Goal: Task Accomplishment & Management: Manage account settings

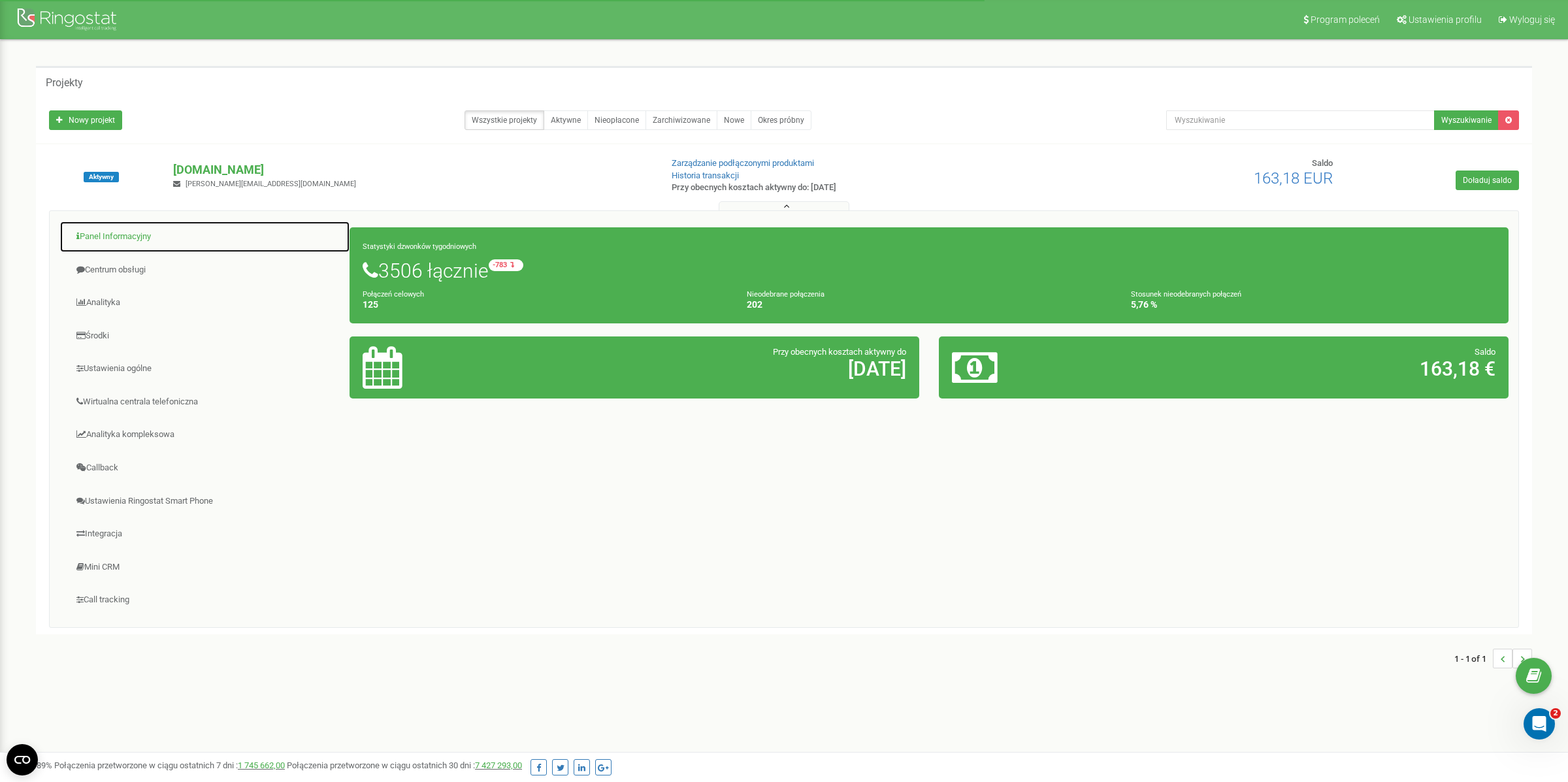
click at [114, 232] on link "Panel Informacyjny" at bounding box center [205, 236] width 291 height 32
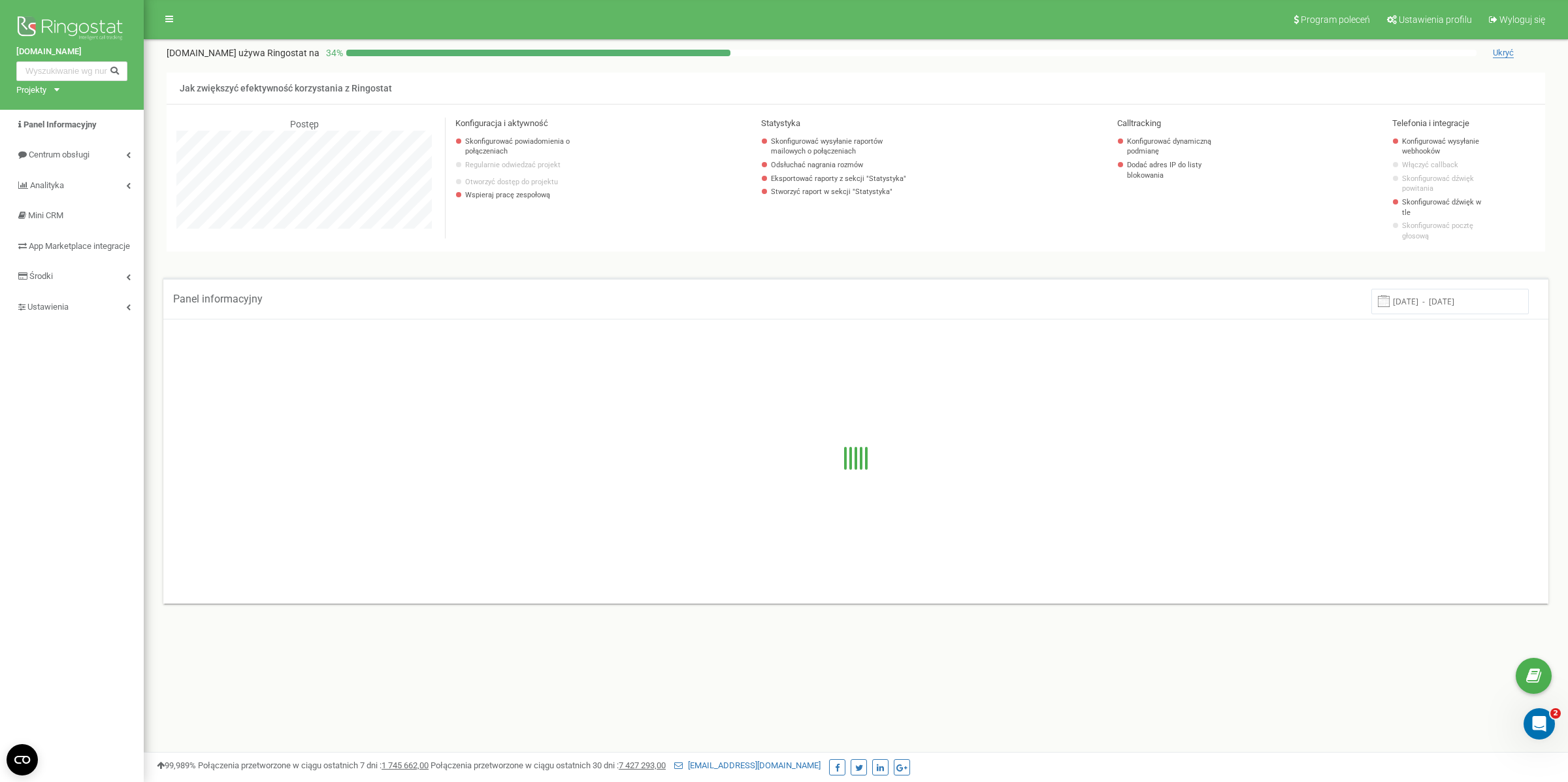
scroll to position [784, 1424]
click at [72, 322] on link "Ustawienia" at bounding box center [72, 307] width 144 height 31
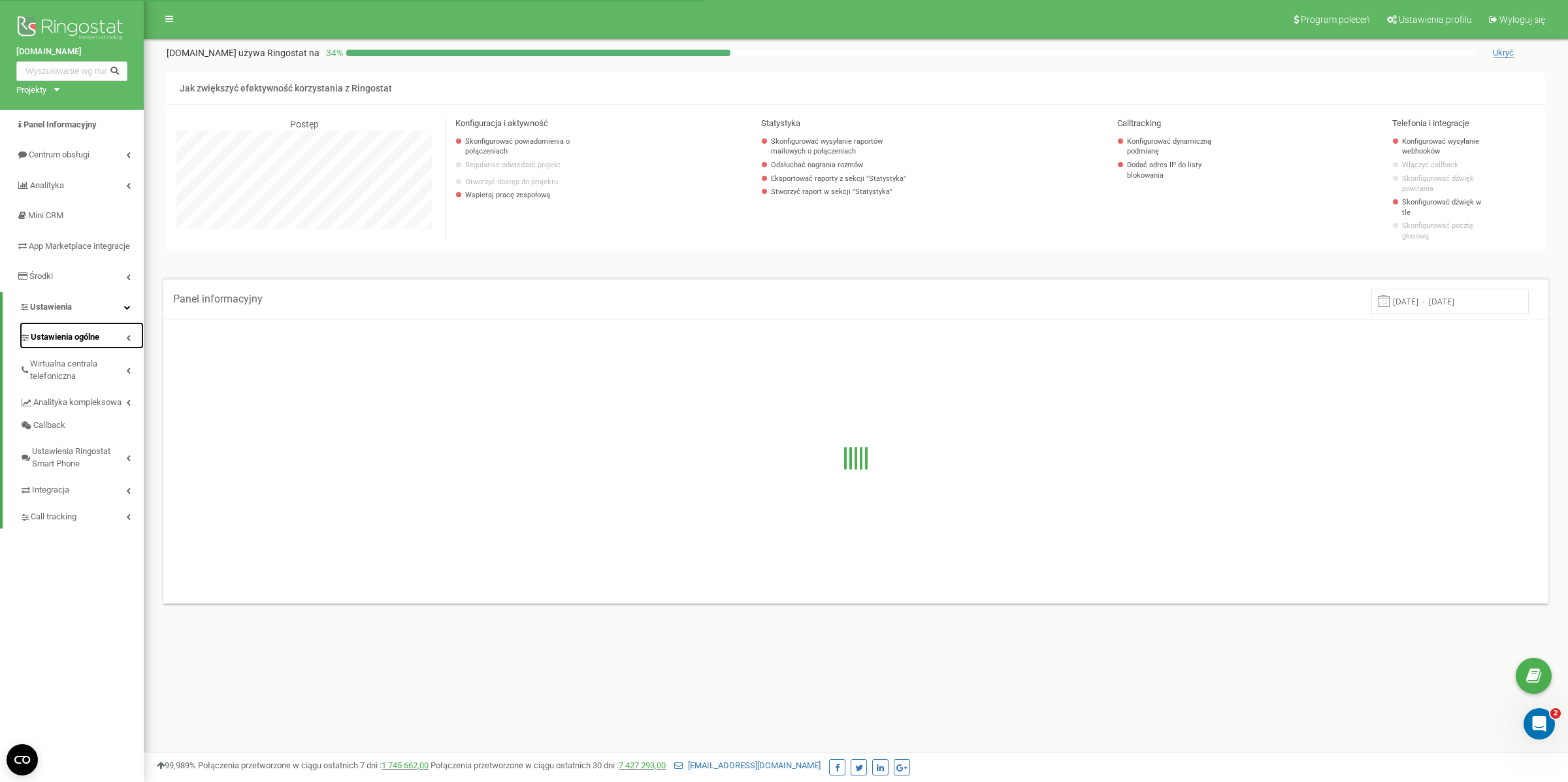
click at [79, 344] on span "Ustawienia ogólne" at bounding box center [64, 337] width 69 height 12
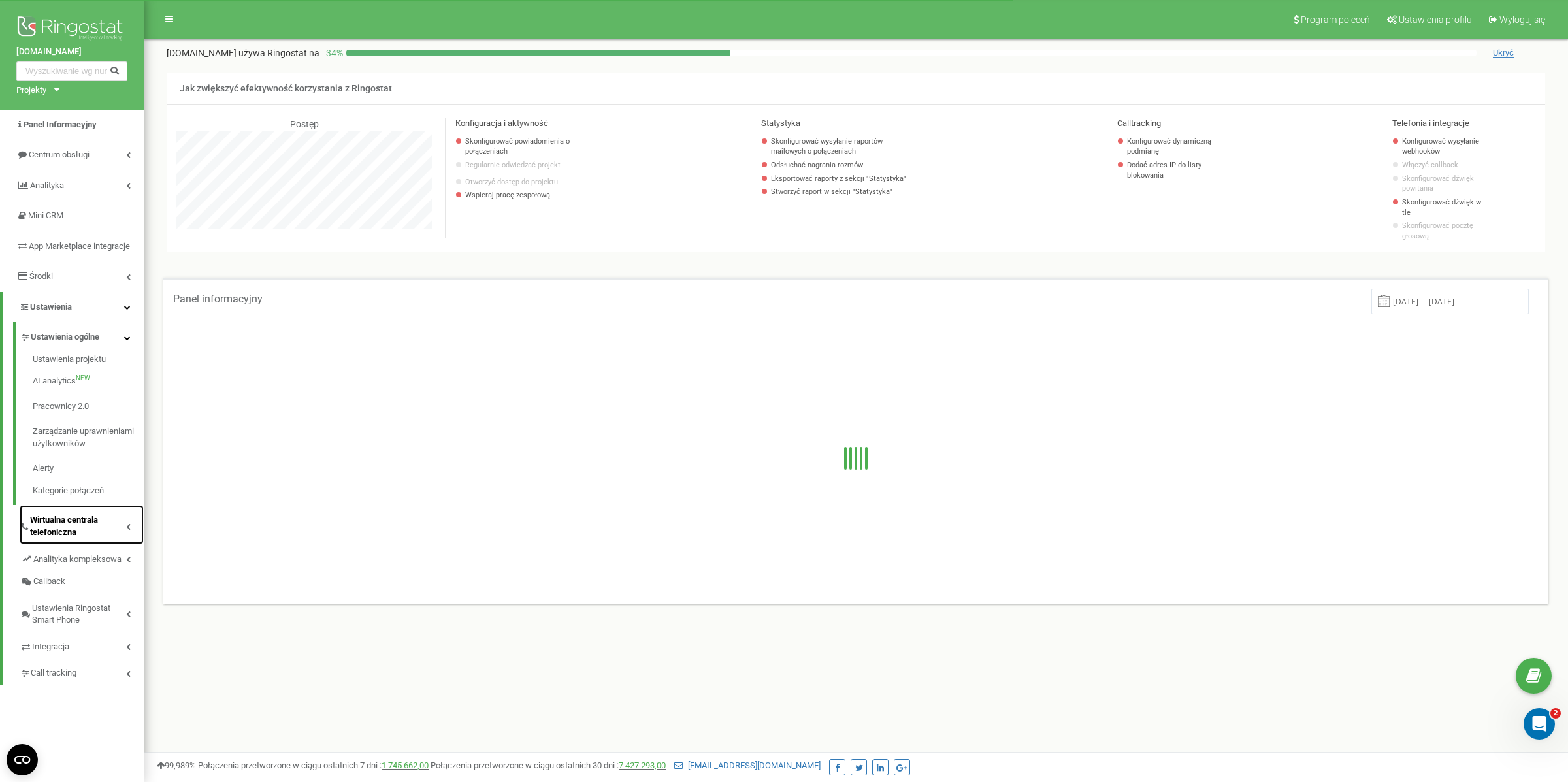
click at [75, 538] on span "Wirtualna centrala telefoniczna" at bounding box center [78, 526] width 96 height 24
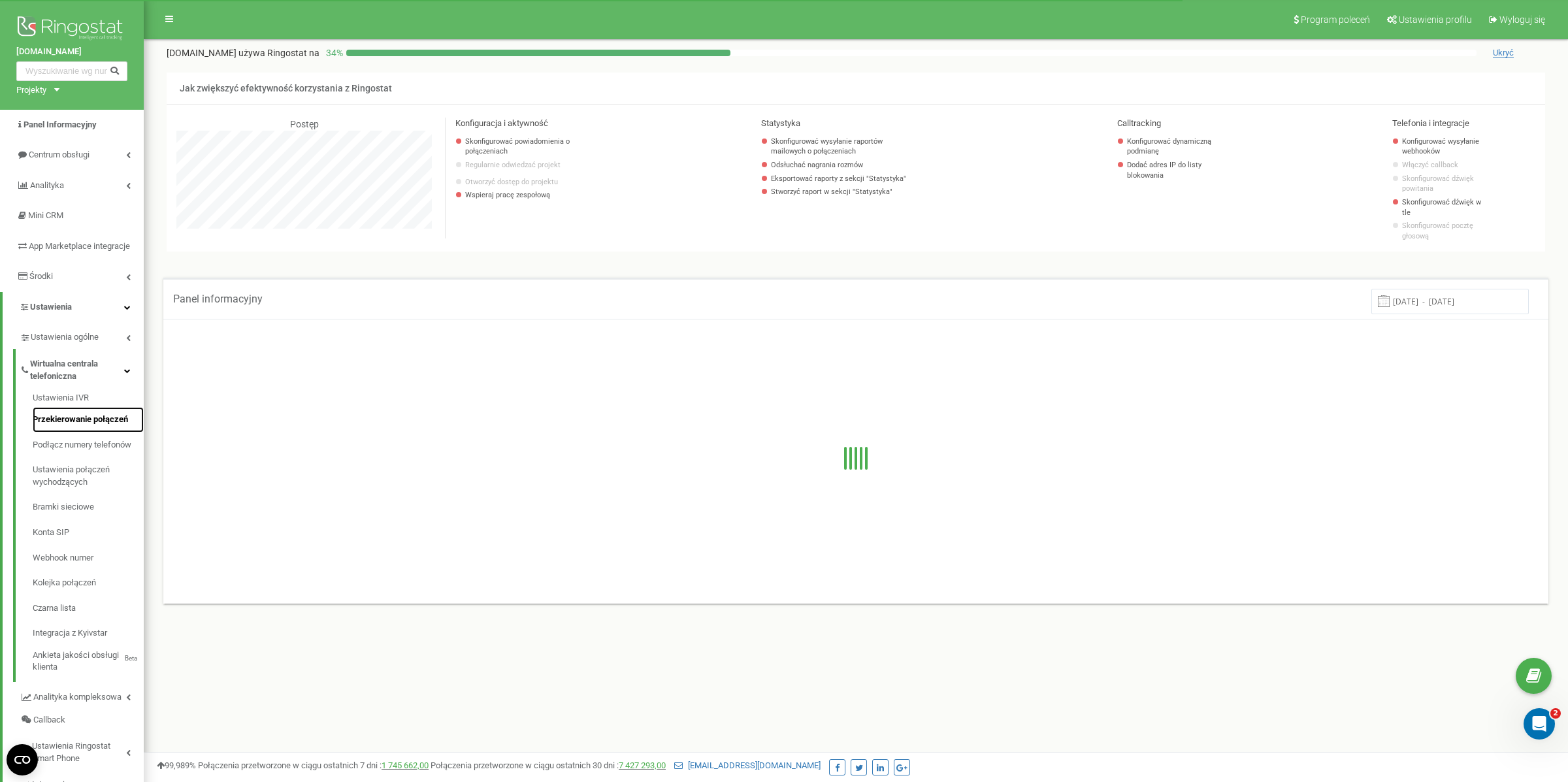
click at [72, 432] on link "Przekierowanie połączeń" at bounding box center [88, 419] width 111 height 26
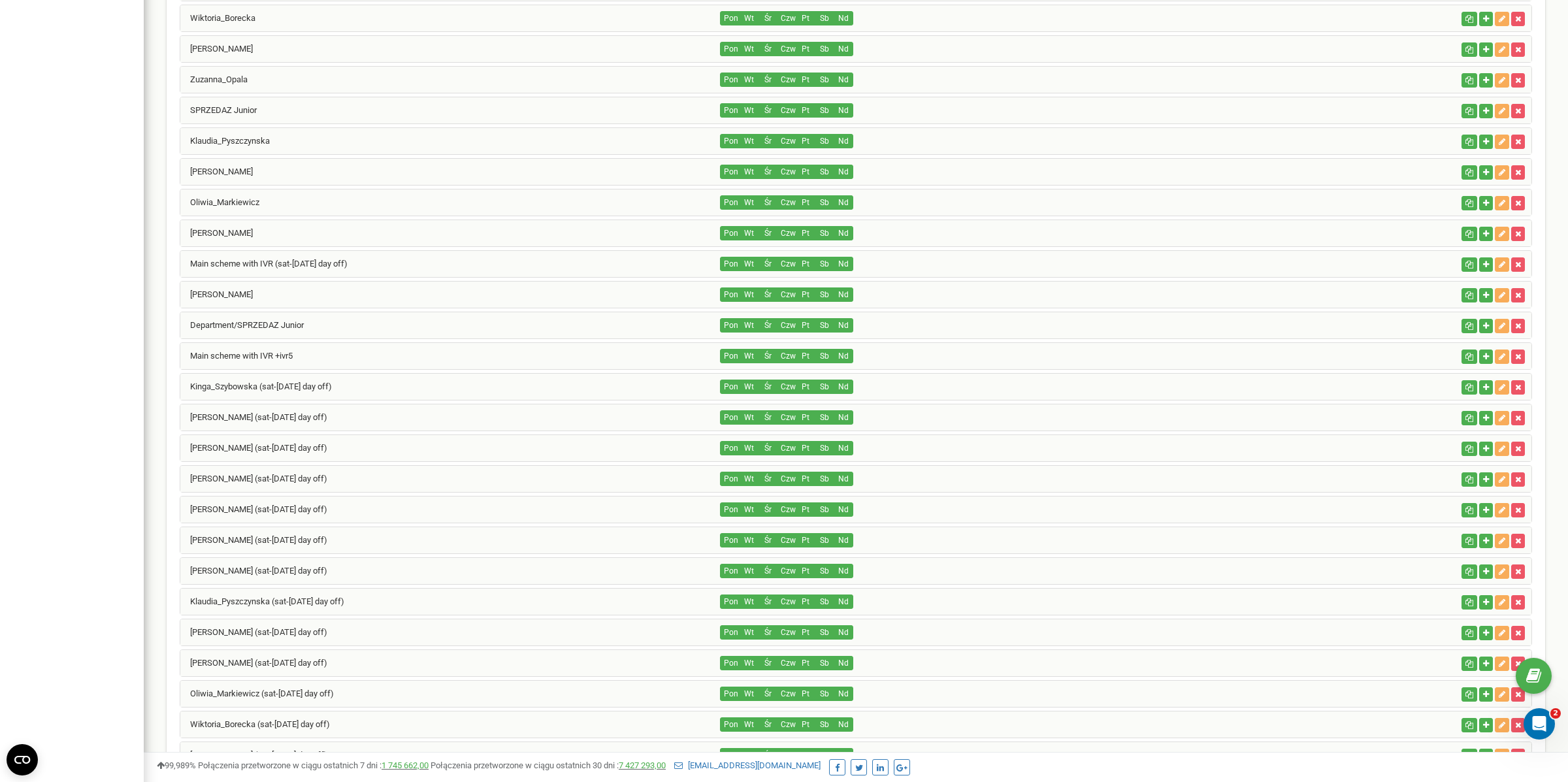
scroll to position [1060, 0]
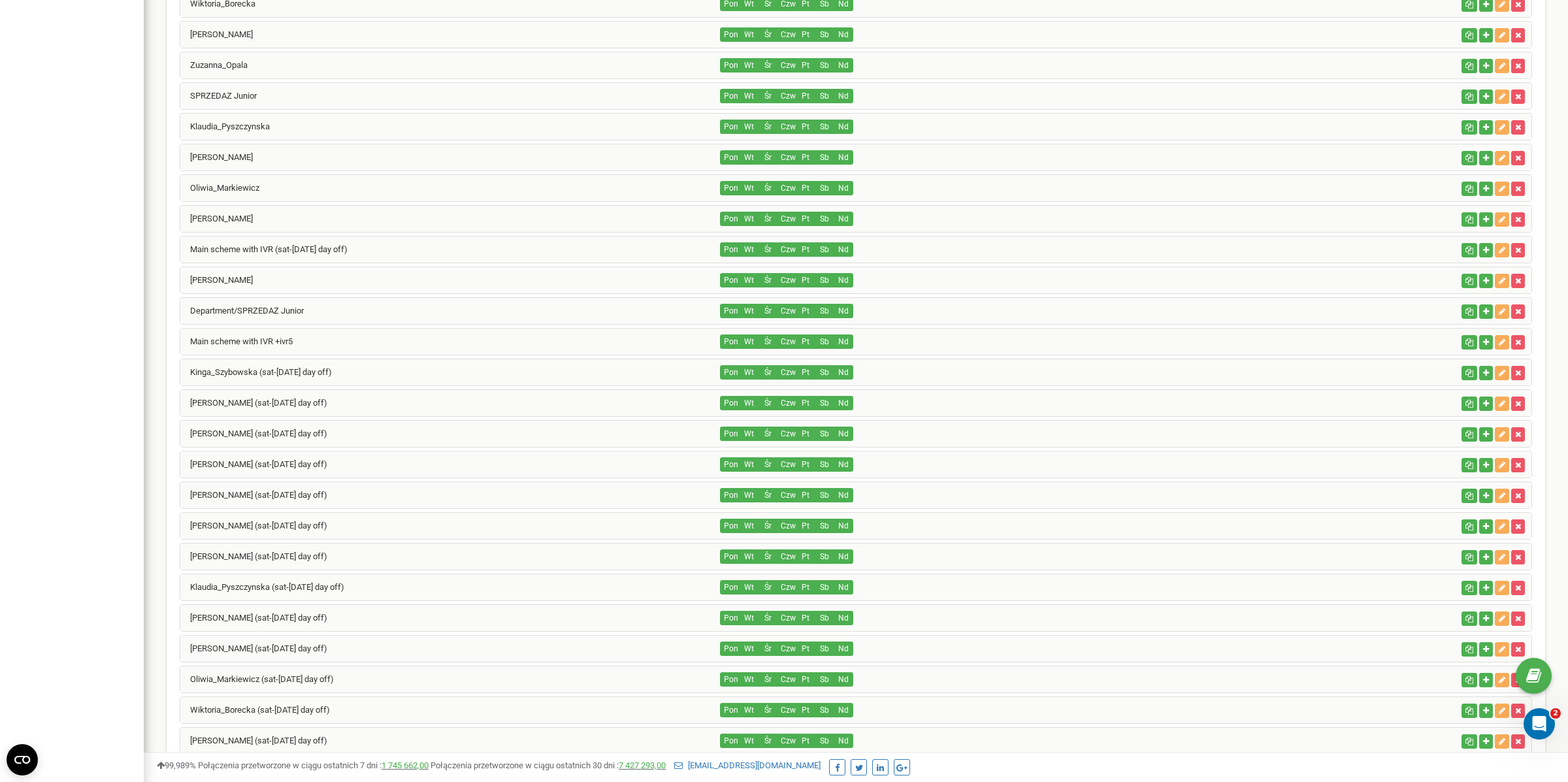
click at [291, 647] on div "[PERSON_NAME] (sat-[DATE] day off)" at bounding box center [450, 649] width 541 height 26
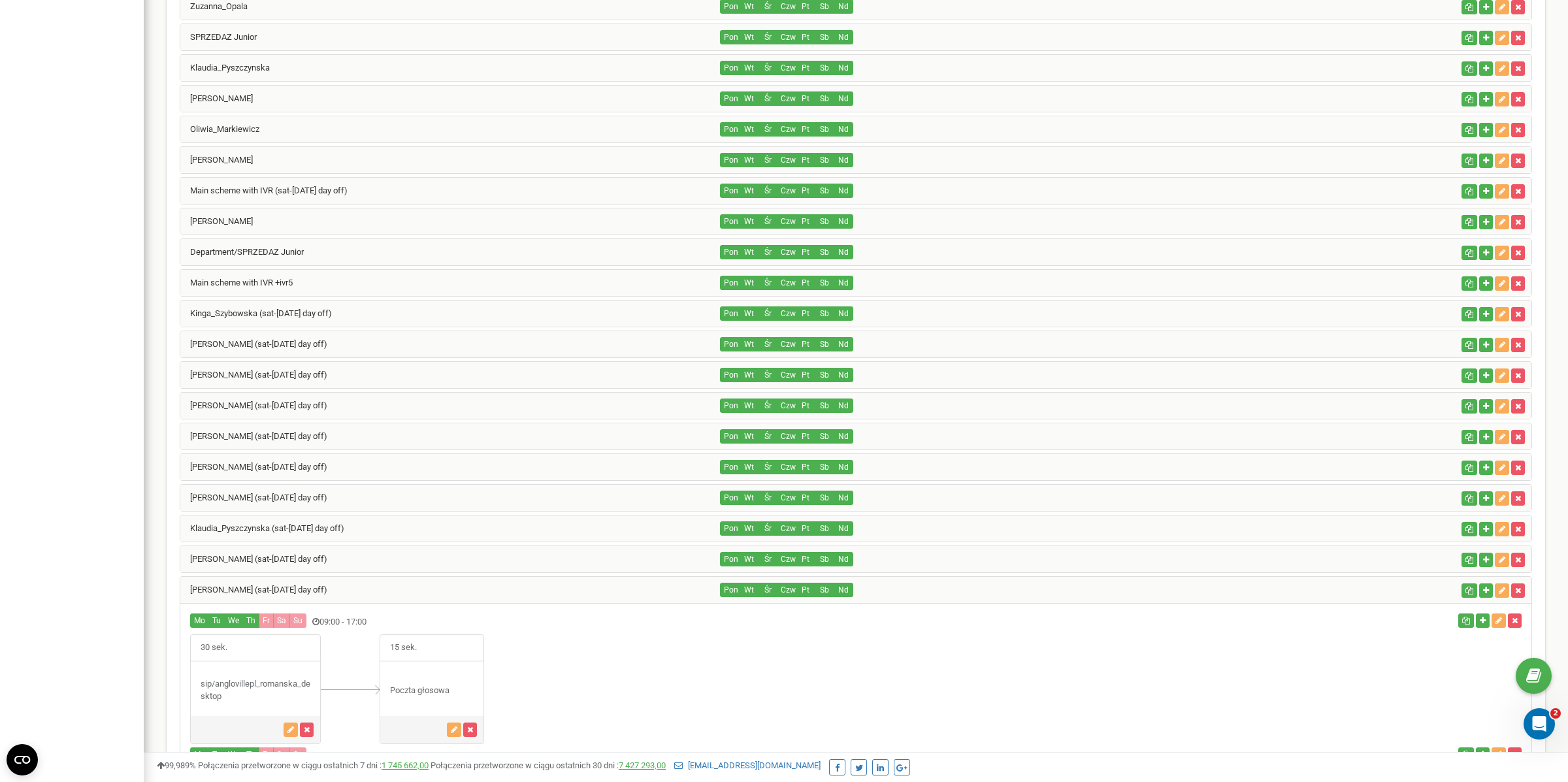
scroll to position [1435, 0]
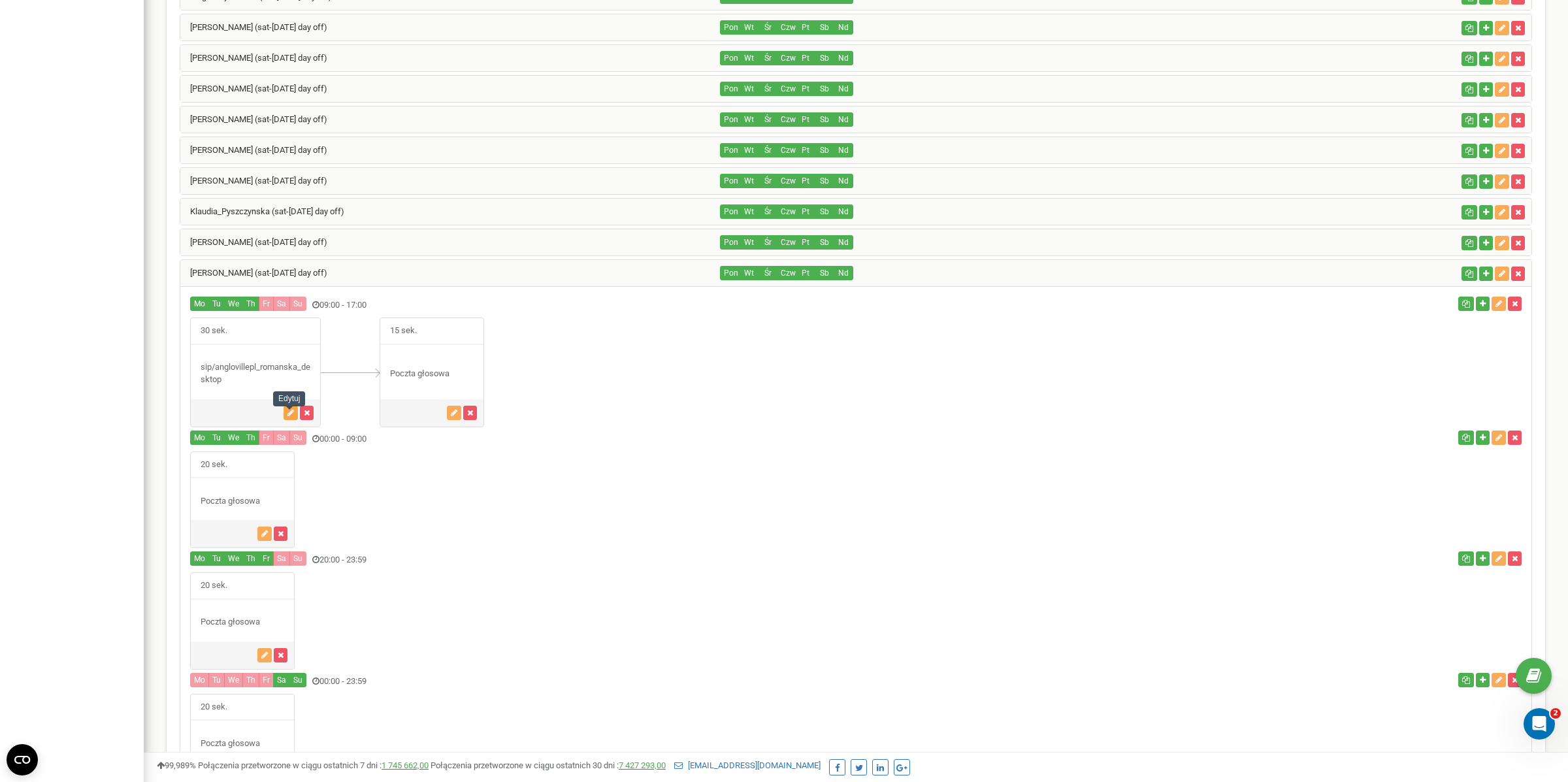
click at [293, 412] on button "button" at bounding box center [290, 412] width 14 height 14
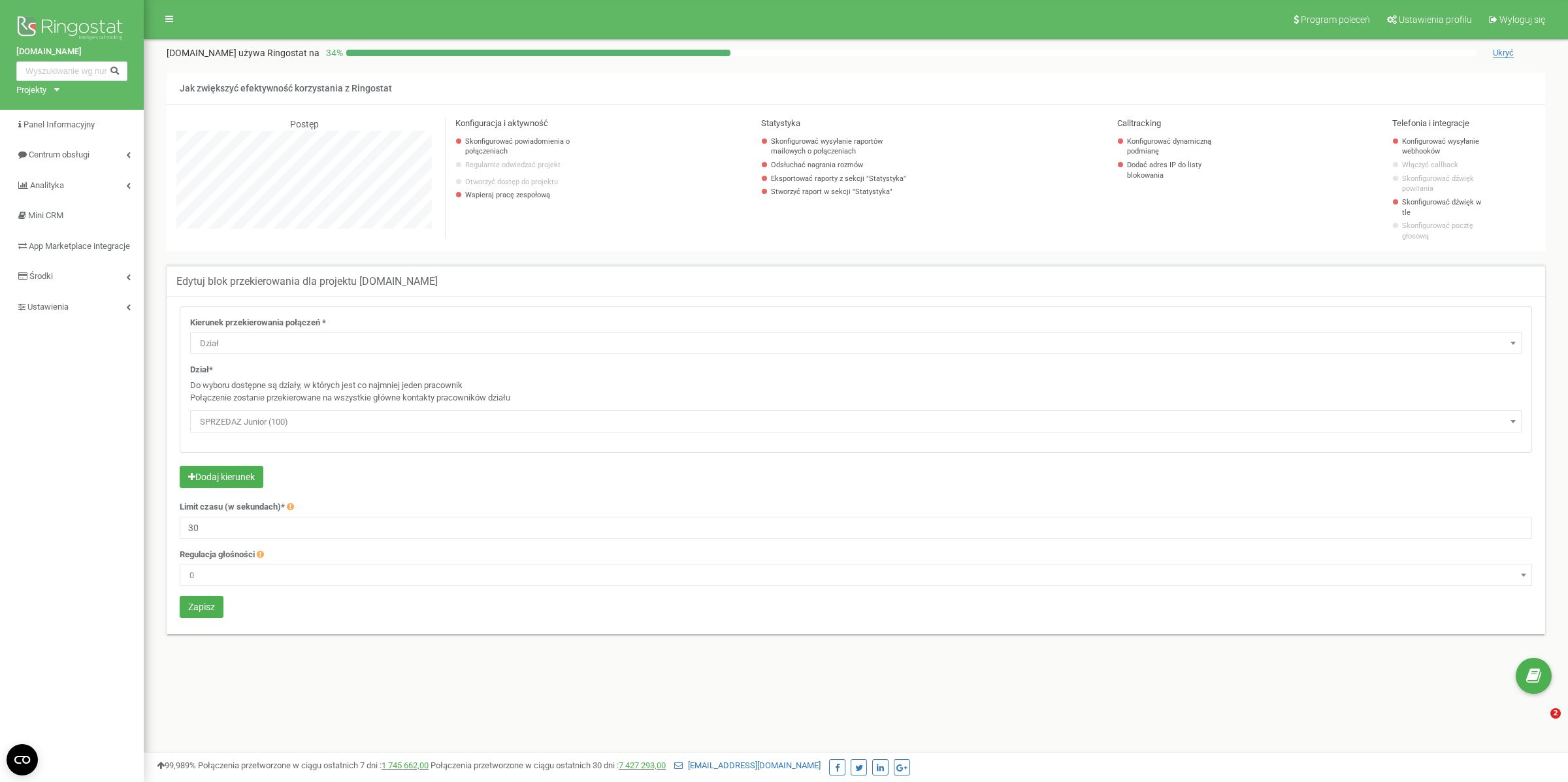
select select "Department"
click at [211, 617] on div "Kierunek przekierowania połączeń * Nie używaj Poczta głosowa IVR Numer przekier…" at bounding box center [856, 465] width 1379 height 338
click at [208, 600] on button "Zapisz" at bounding box center [201, 607] width 44 height 22
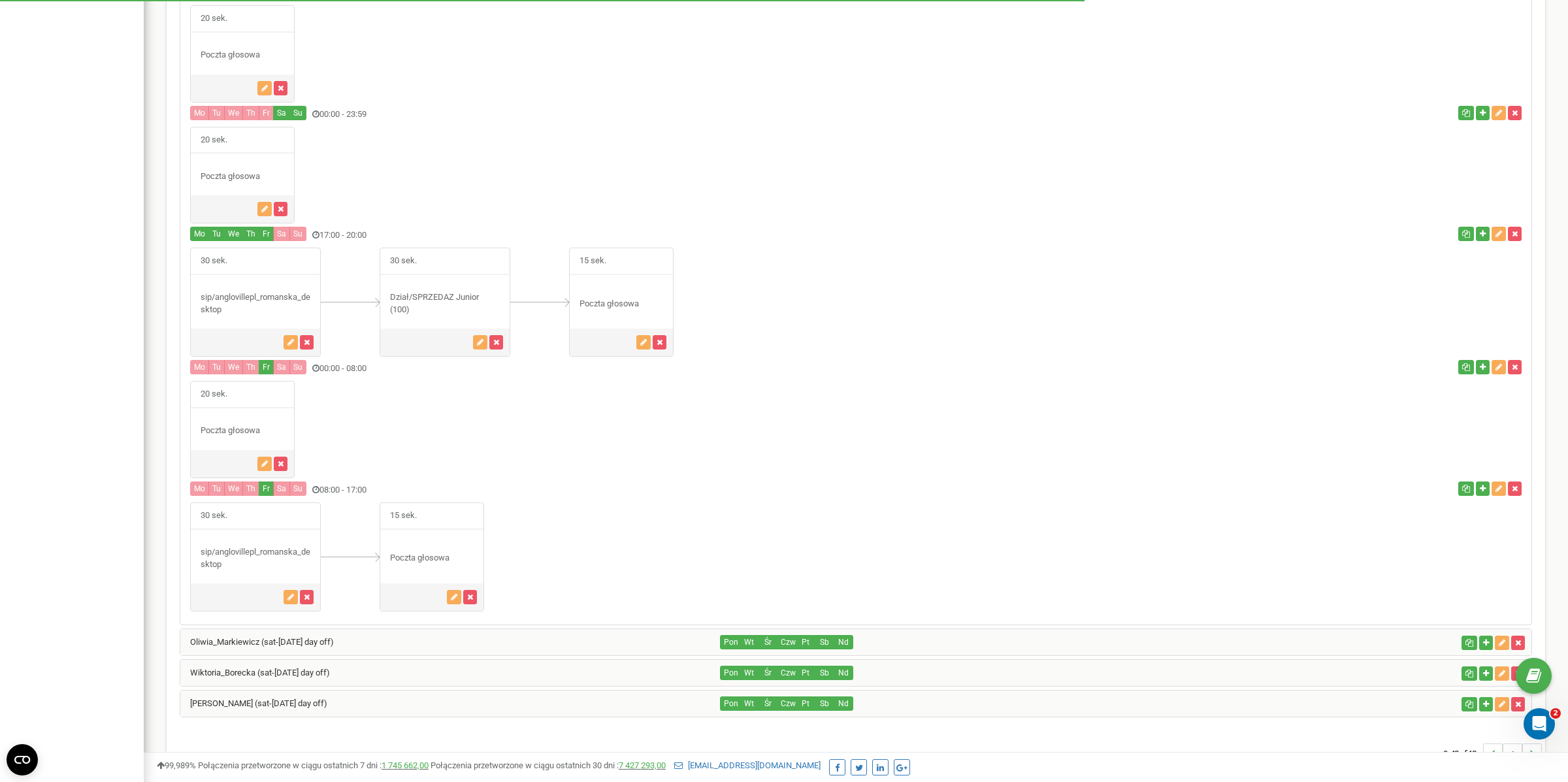
scroll to position [2062, 0]
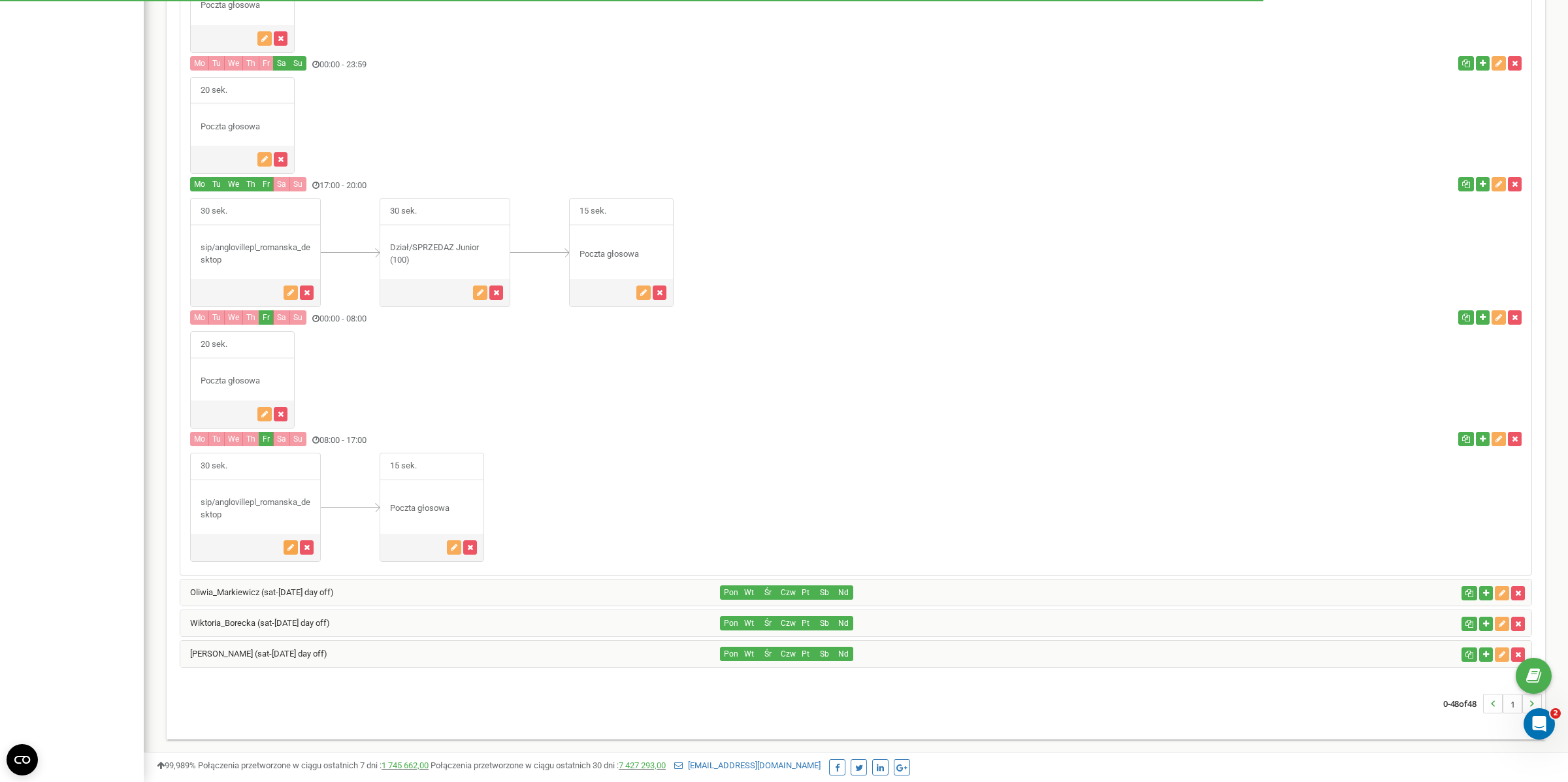
click at [288, 548] on icon "button" at bounding box center [291, 547] width 7 height 7
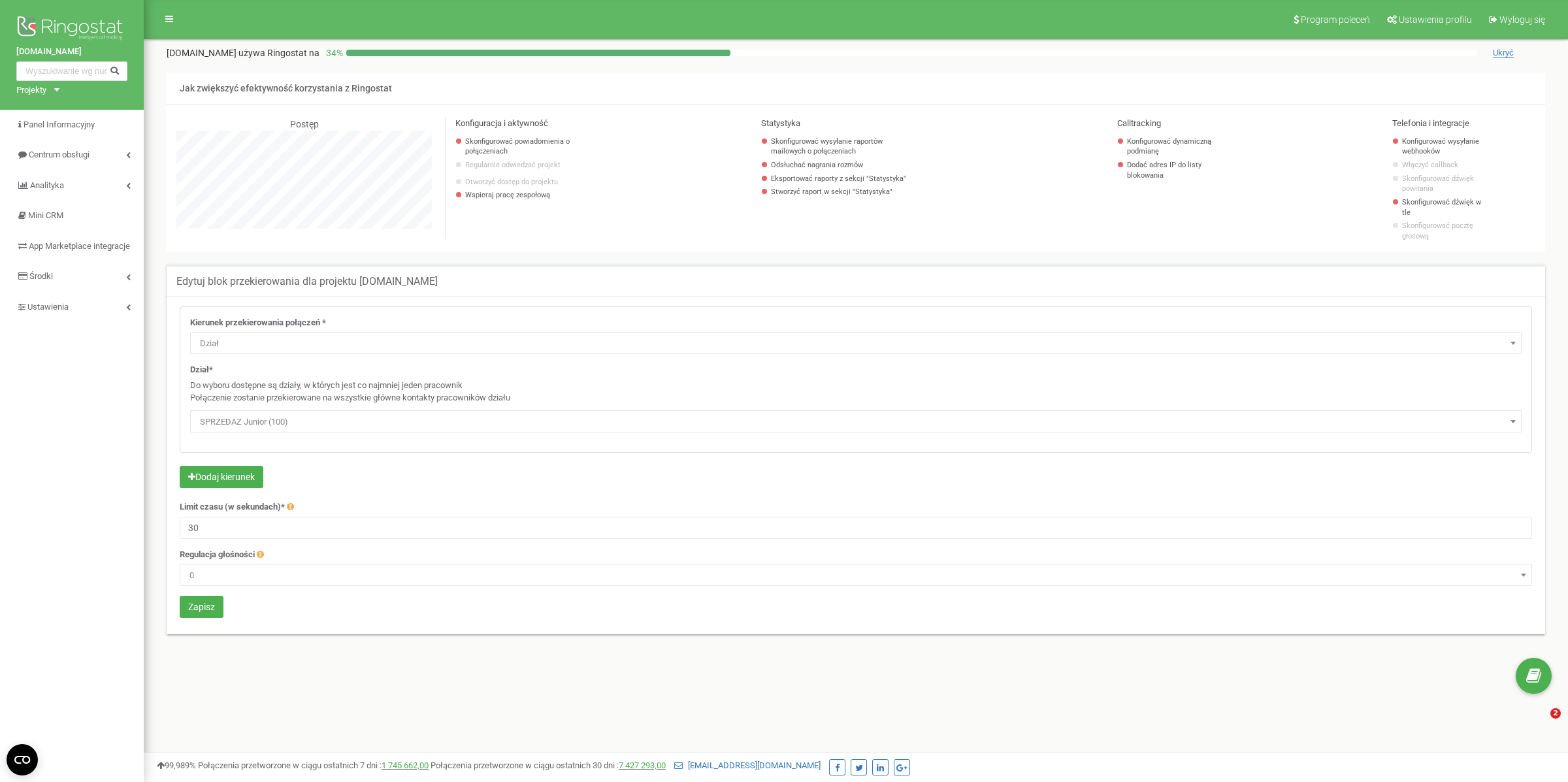
select select "Department"
click at [257, 418] on span "SPRZEDAZ Junior (100)" at bounding box center [856, 422] width 1323 height 18
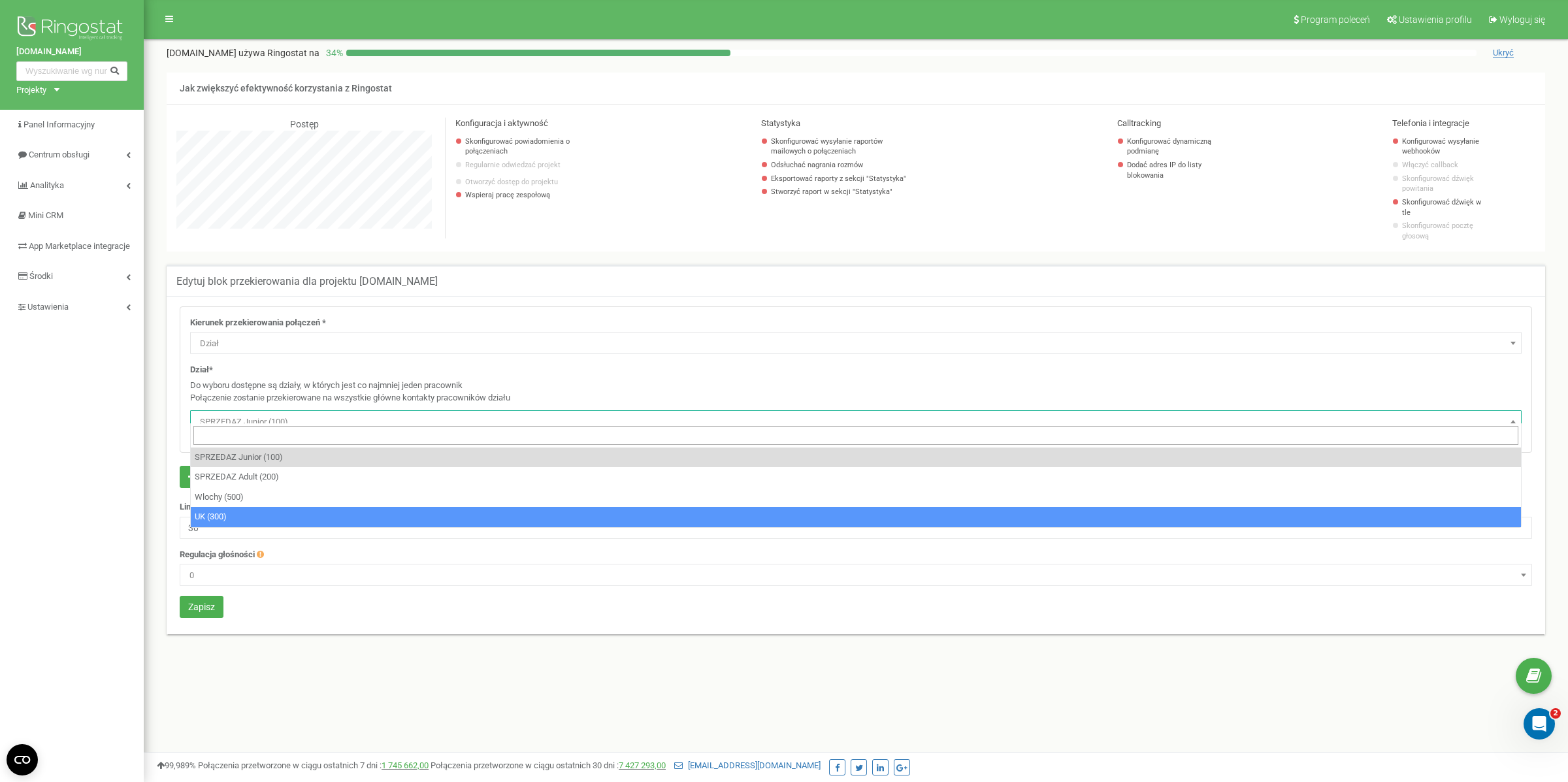
click at [269, 632] on div "Edytuj blok przekierowania dla projektu angloville.pl Kierunek przekierowania p…" at bounding box center [855, 457] width 1398 height 386
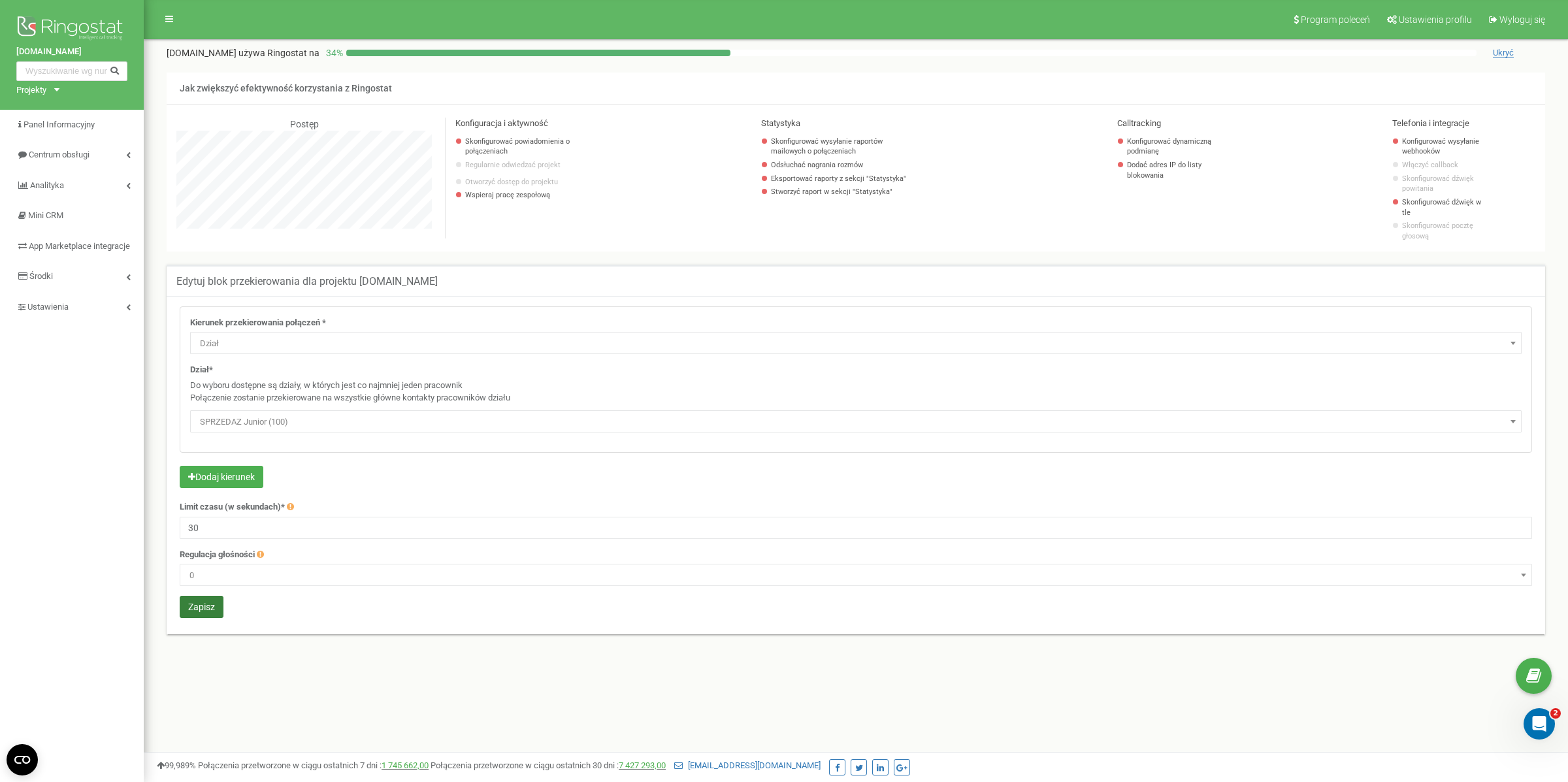
click at [211, 607] on button "Zapisz" at bounding box center [201, 607] width 44 height 22
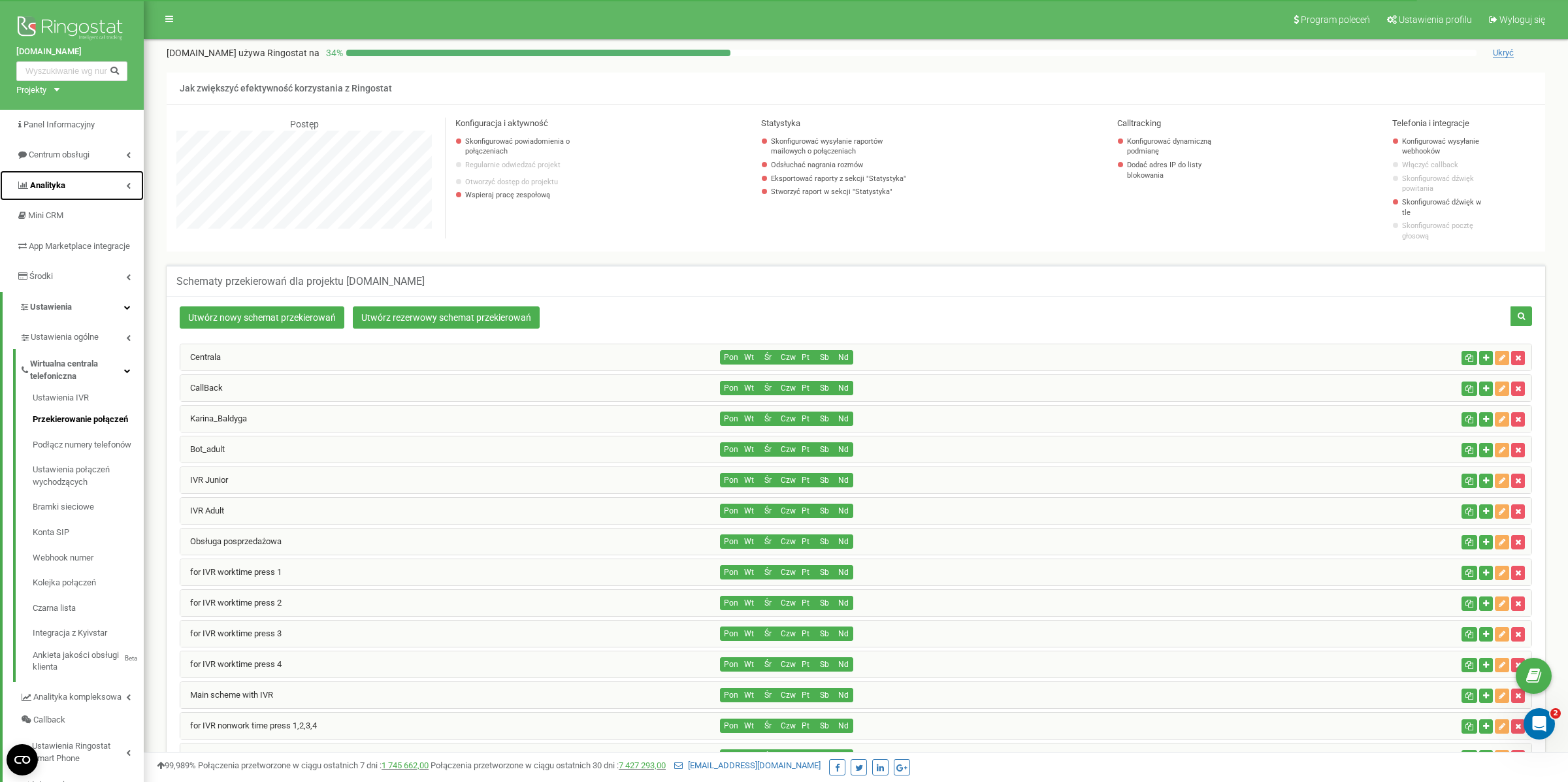
click at [70, 181] on link "Analityka" at bounding box center [72, 185] width 144 height 31
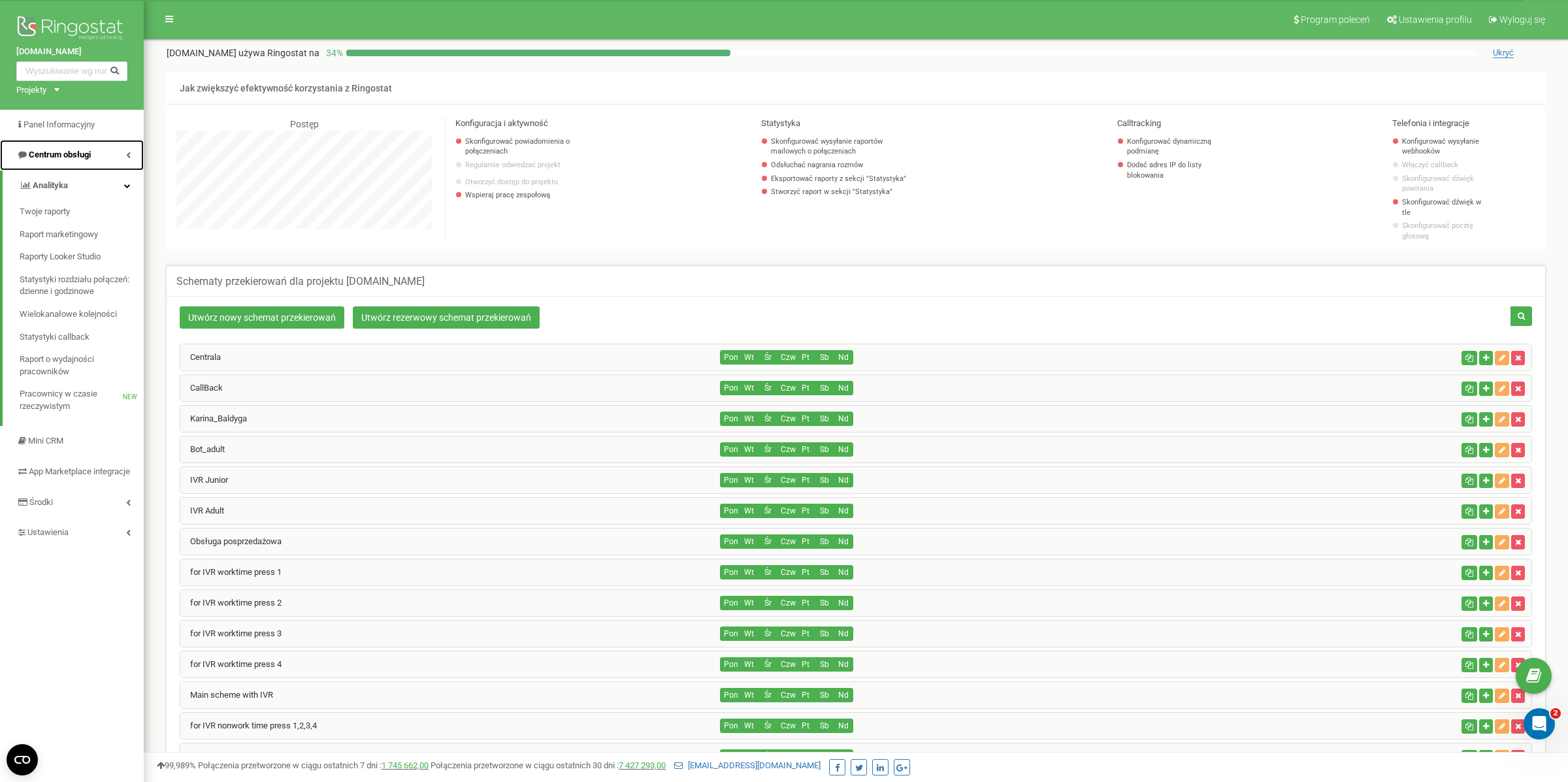
click at [61, 142] on link "Centrum obsługi" at bounding box center [72, 155] width 144 height 31
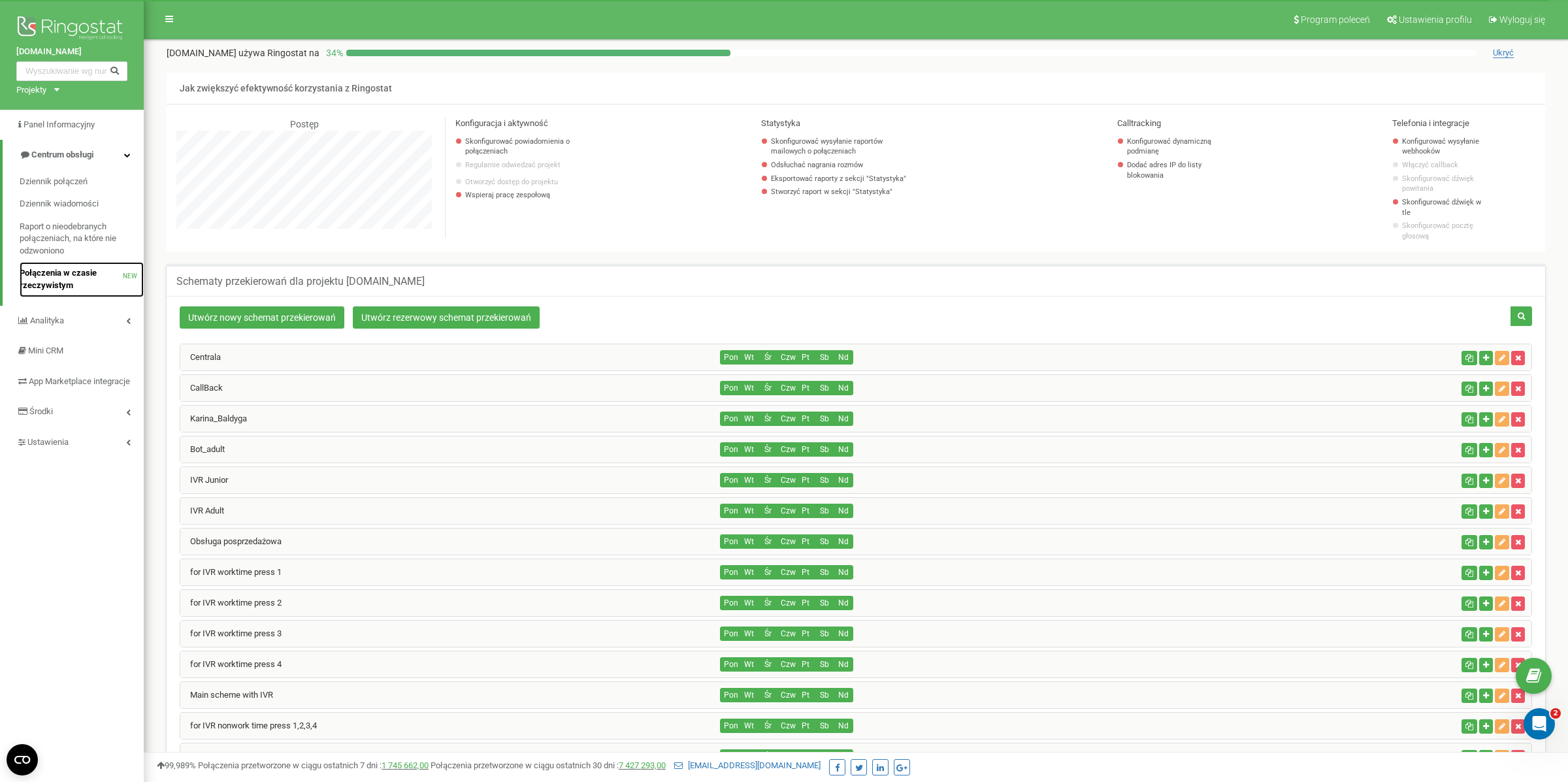
click at [79, 279] on span "Połączenia w czasie rzeczywistym" at bounding box center [71, 279] width 103 height 24
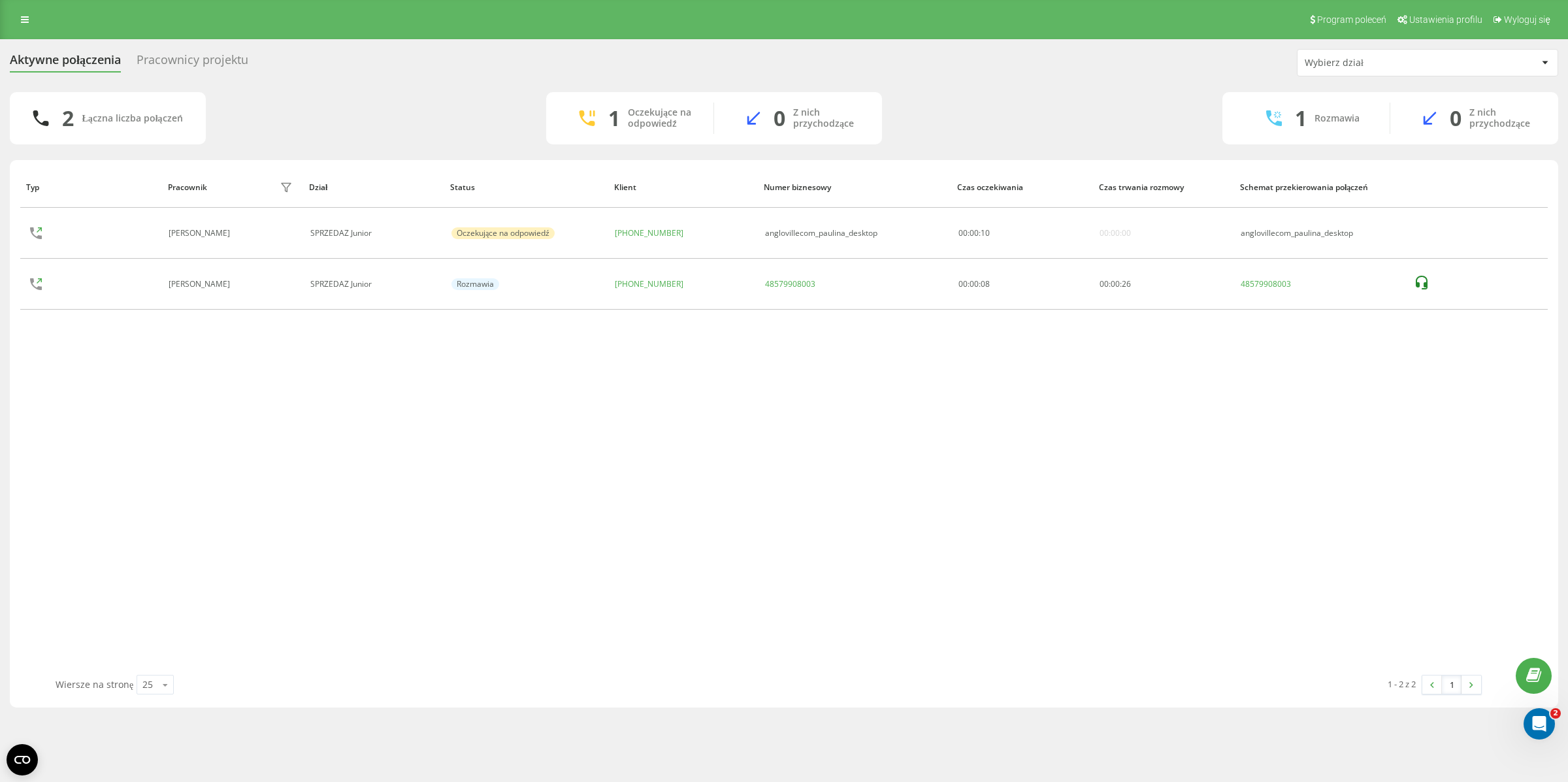
click at [18, 9] on div "Program poleceń Ustawienia profilu Wyloguj się" at bounding box center [784, 19] width 1568 height 39
click at [21, 17] on icon at bounding box center [24, 19] width 7 height 9
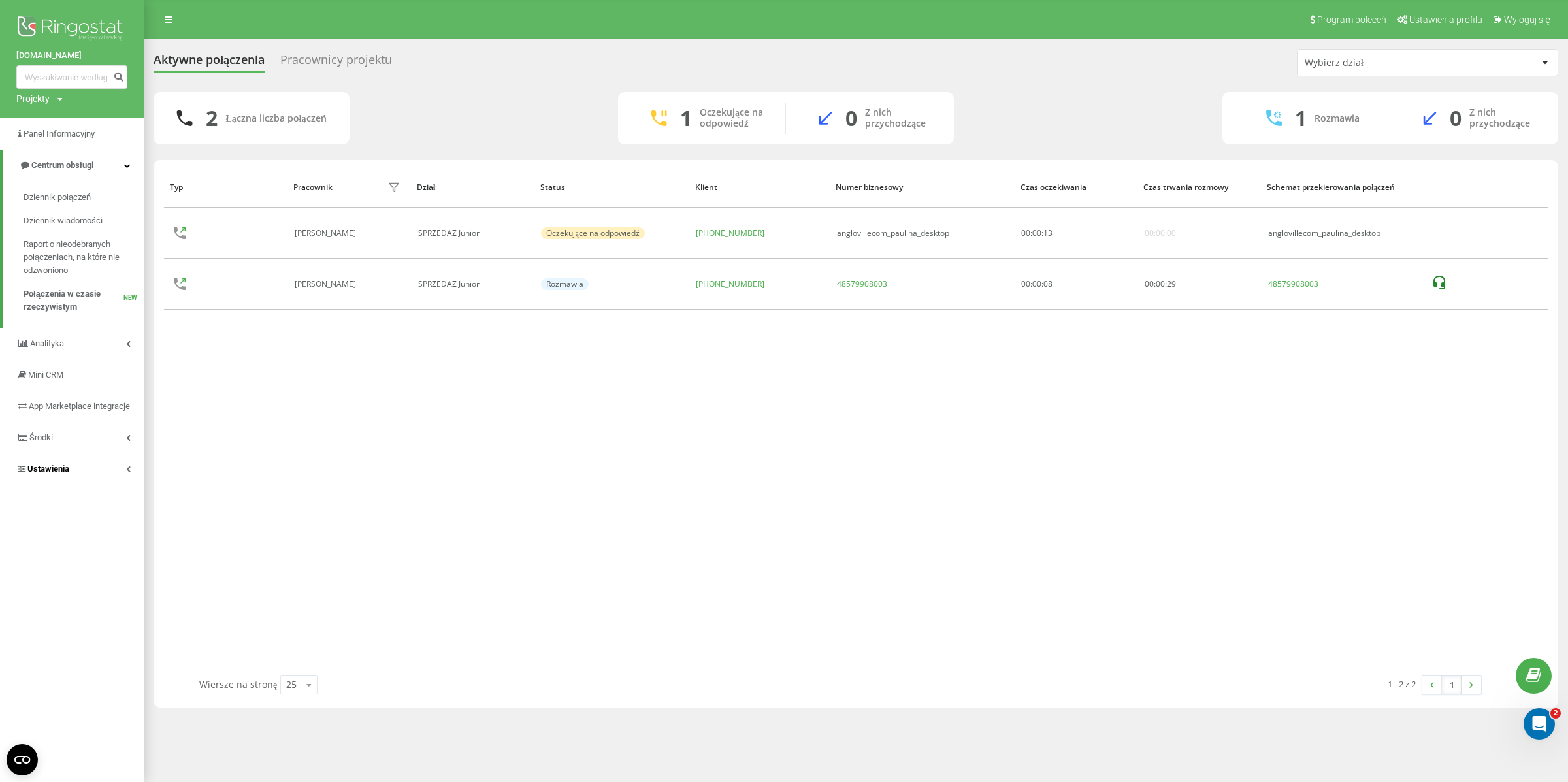
click at [75, 474] on link "Ustawienia" at bounding box center [72, 470] width 144 height 31
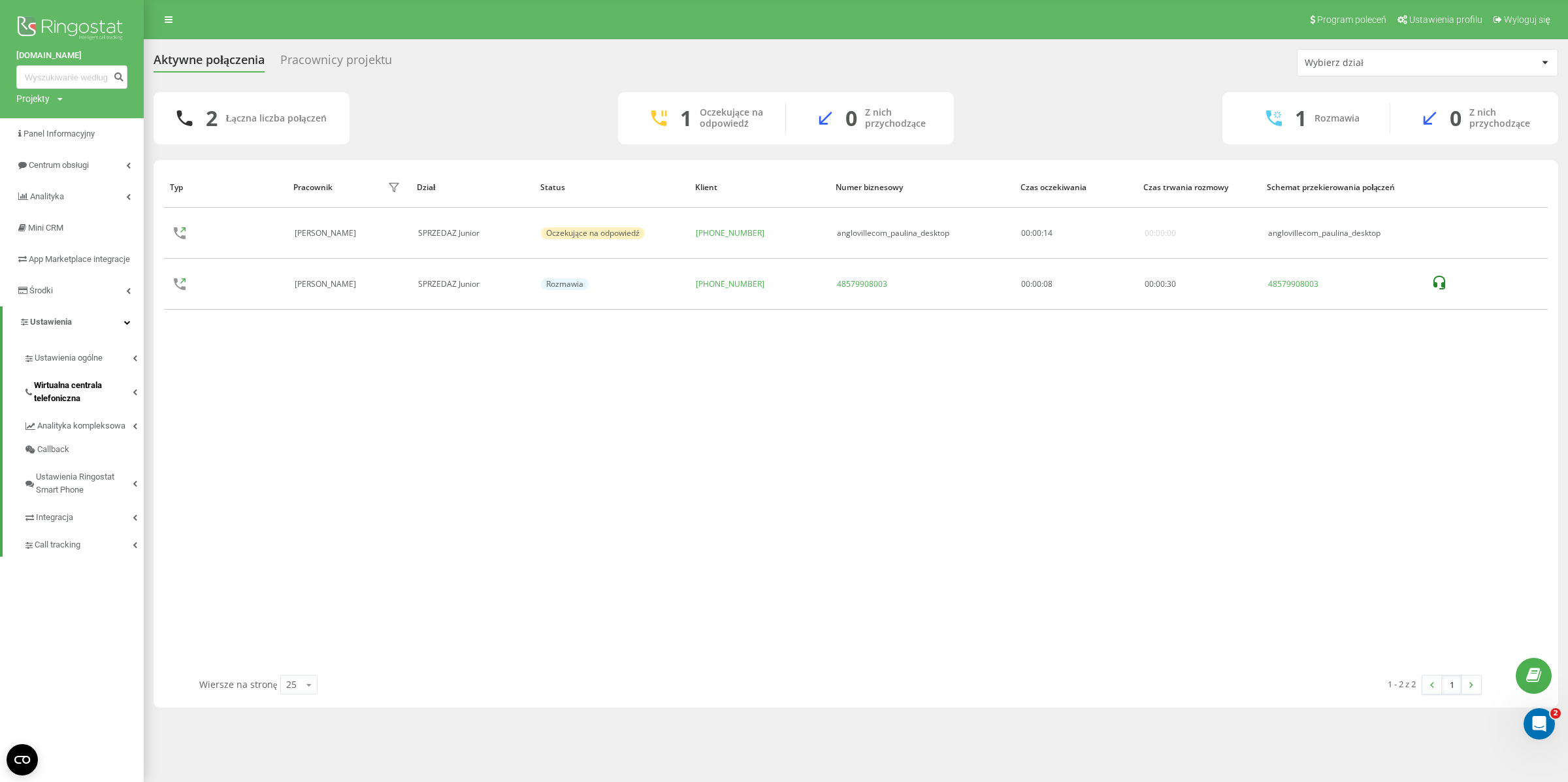
click at [74, 405] on span "Wirtualna centrala telefoniczna" at bounding box center [83, 392] width 98 height 26
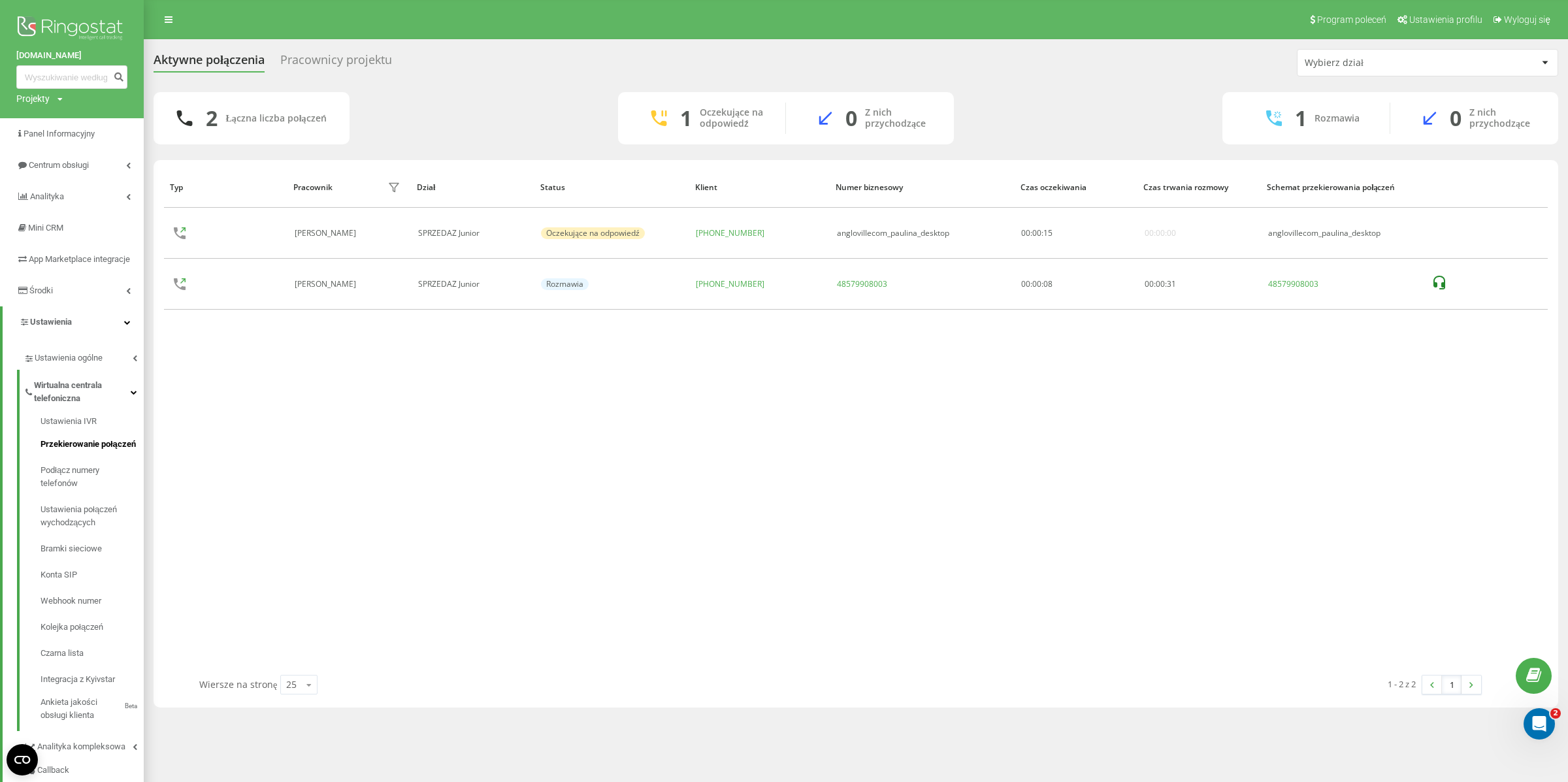
click at [94, 451] on span "Przekierowanie połączeń" at bounding box center [88, 445] width 95 height 13
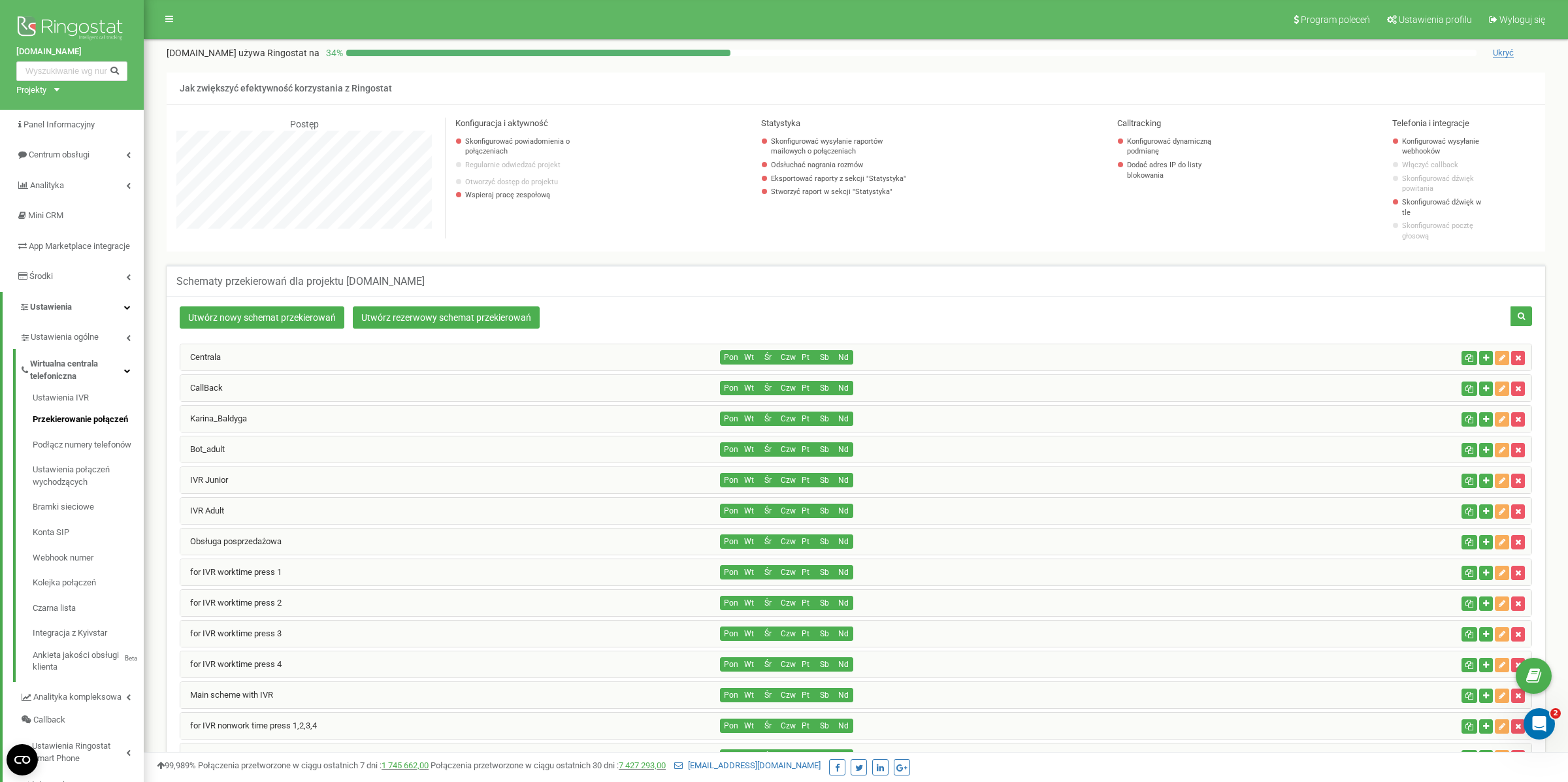
scroll to position [484, 0]
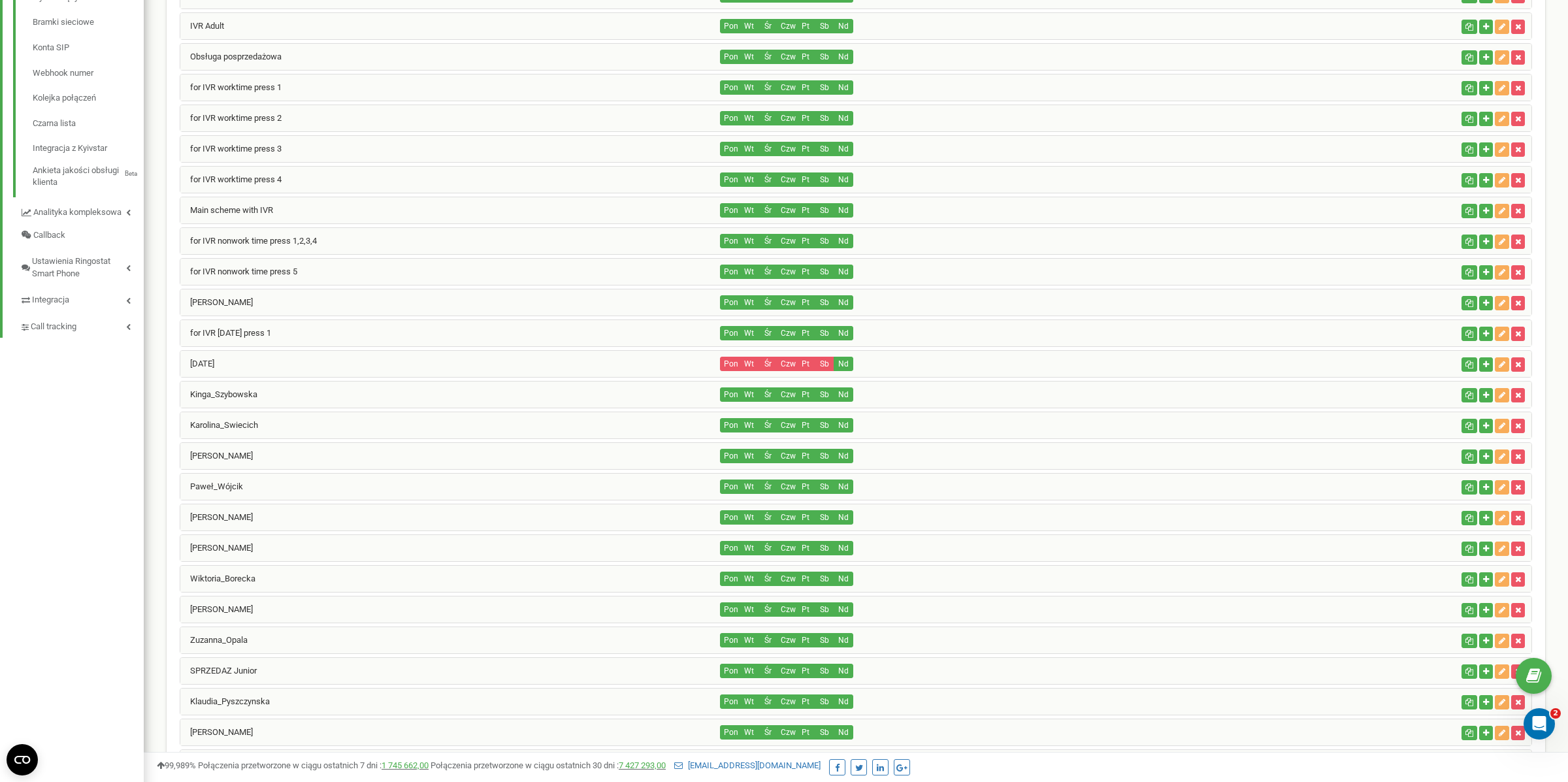
click at [257, 382] on div "Kinga_Szybowska" at bounding box center [450, 395] width 541 height 26
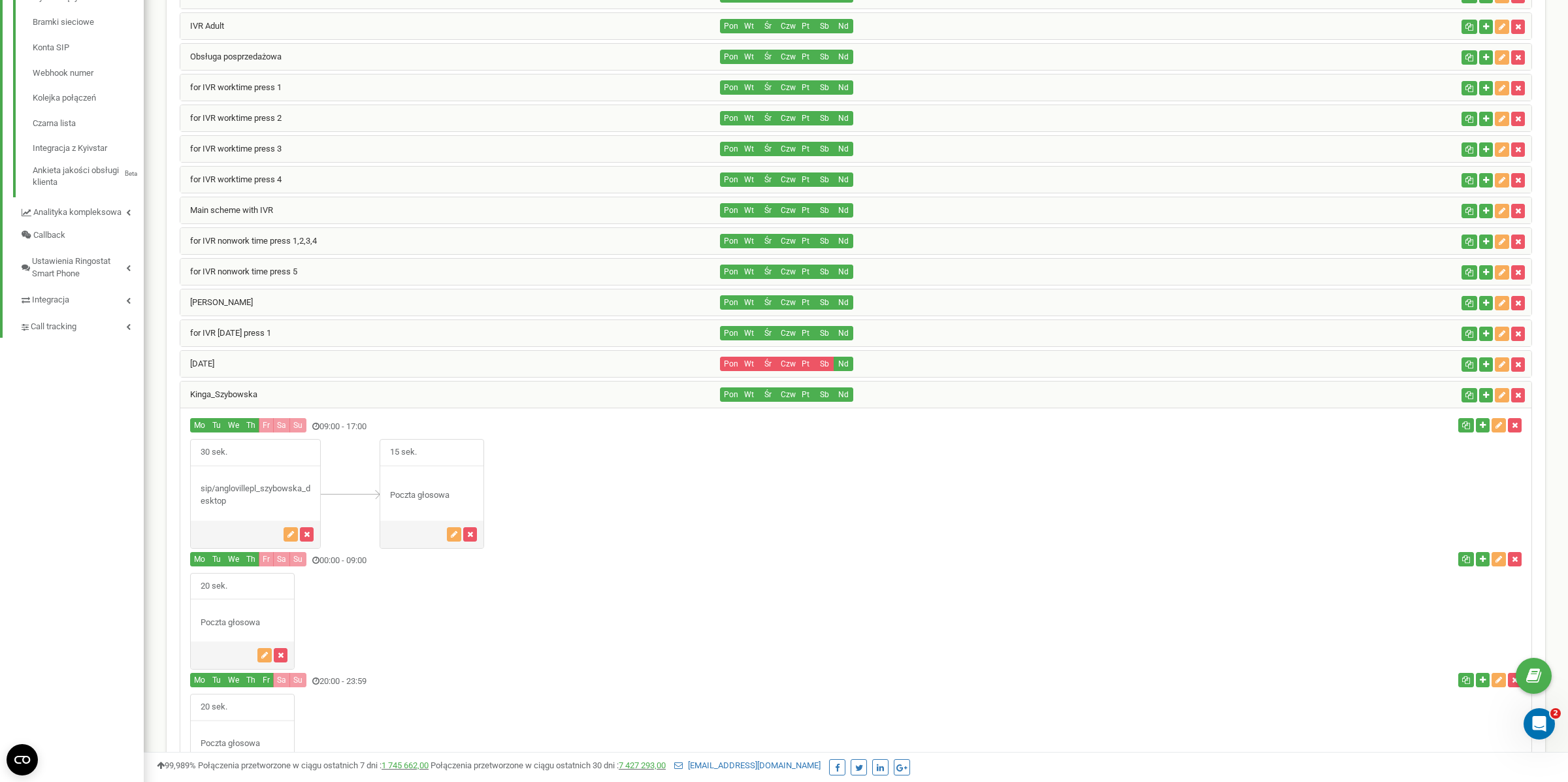
scroll to position [650133, 651877]
click at [257, 382] on div "Kinga_Szybowska" at bounding box center [450, 395] width 541 height 26
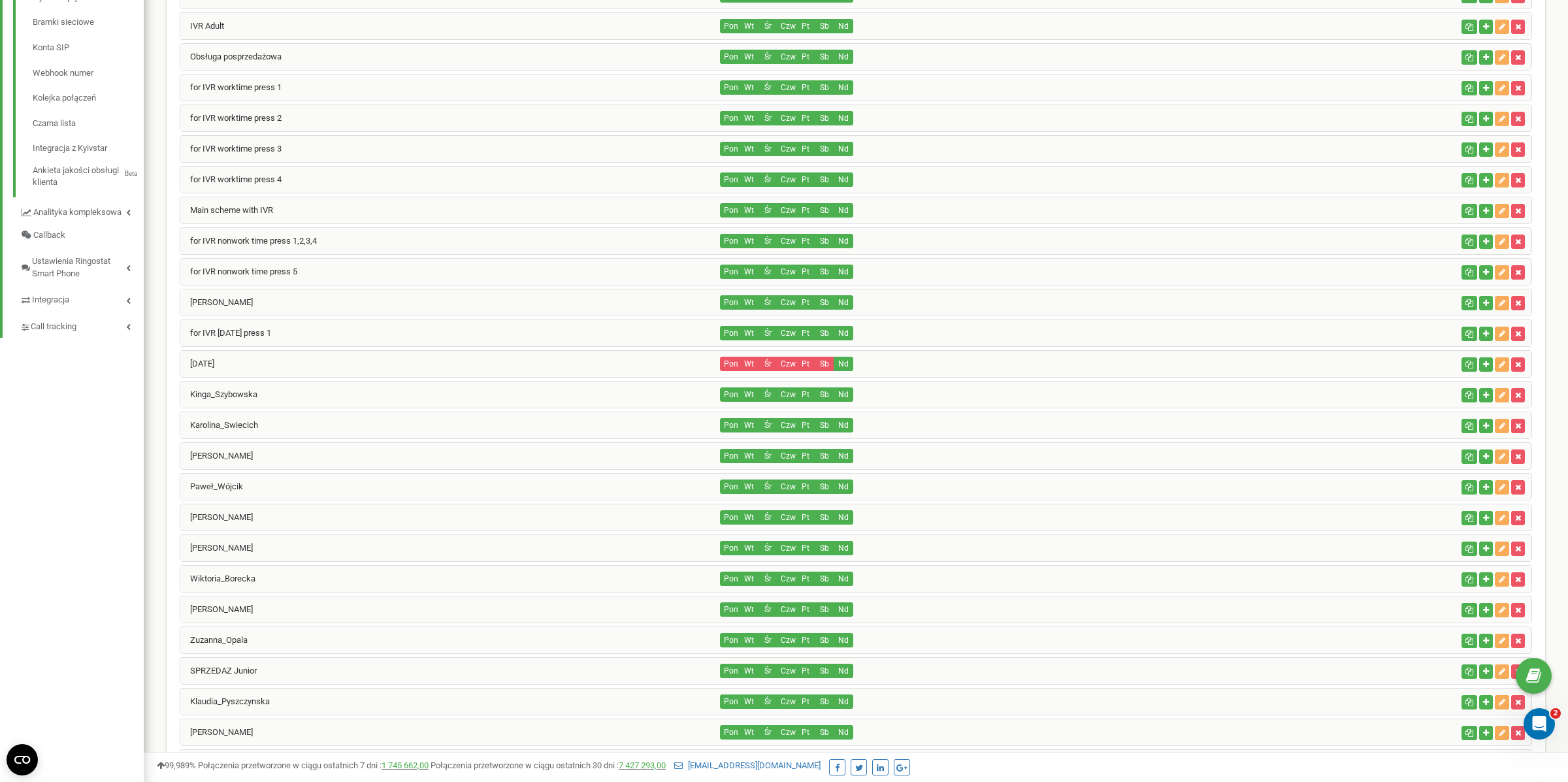
scroll to position [1043, 0]
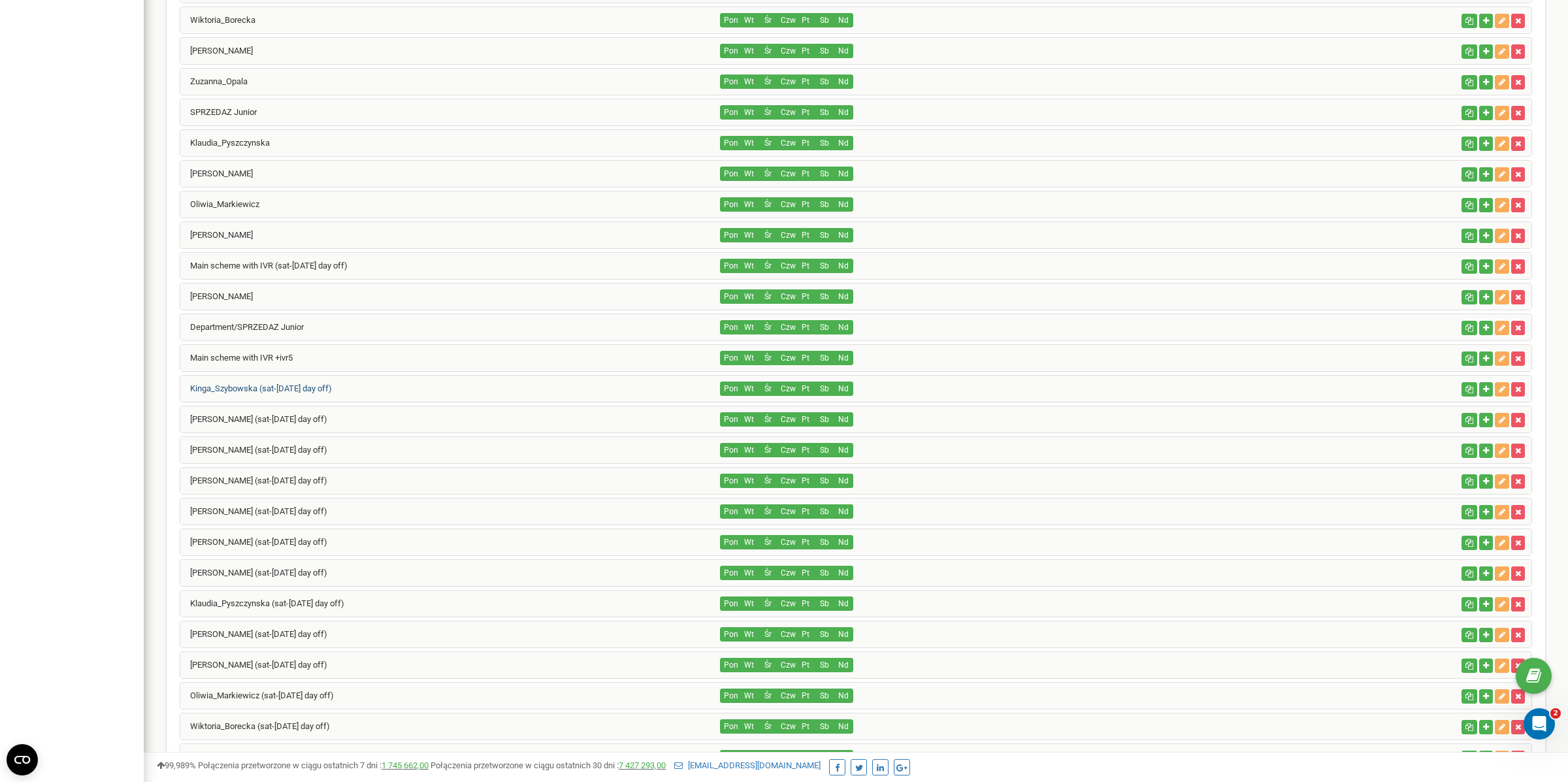
click at [263, 385] on link "Kinga_Szybowska (sat-[DATE] day off)" at bounding box center [255, 389] width 151 height 10
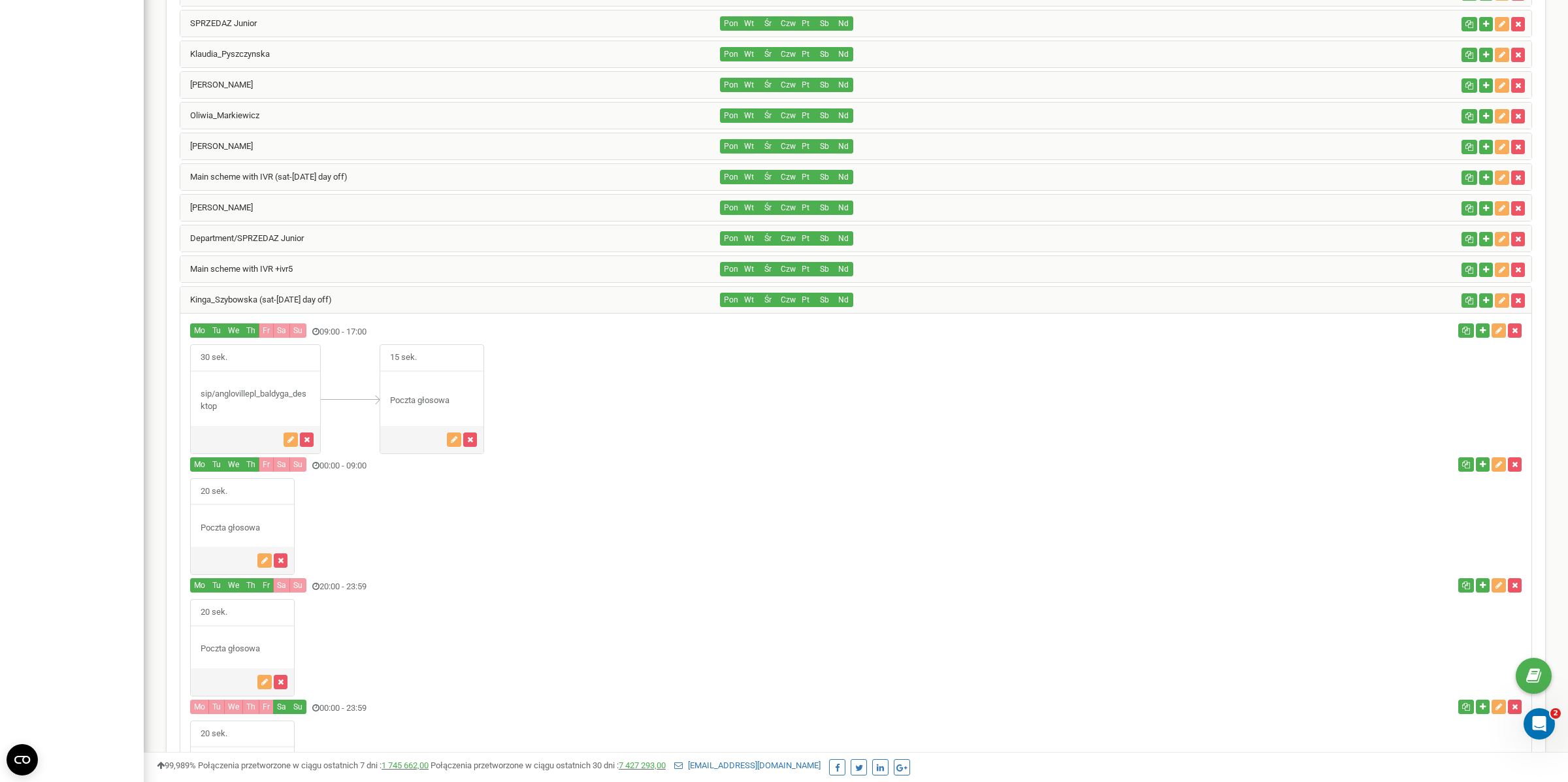
scroll to position [1164, 0]
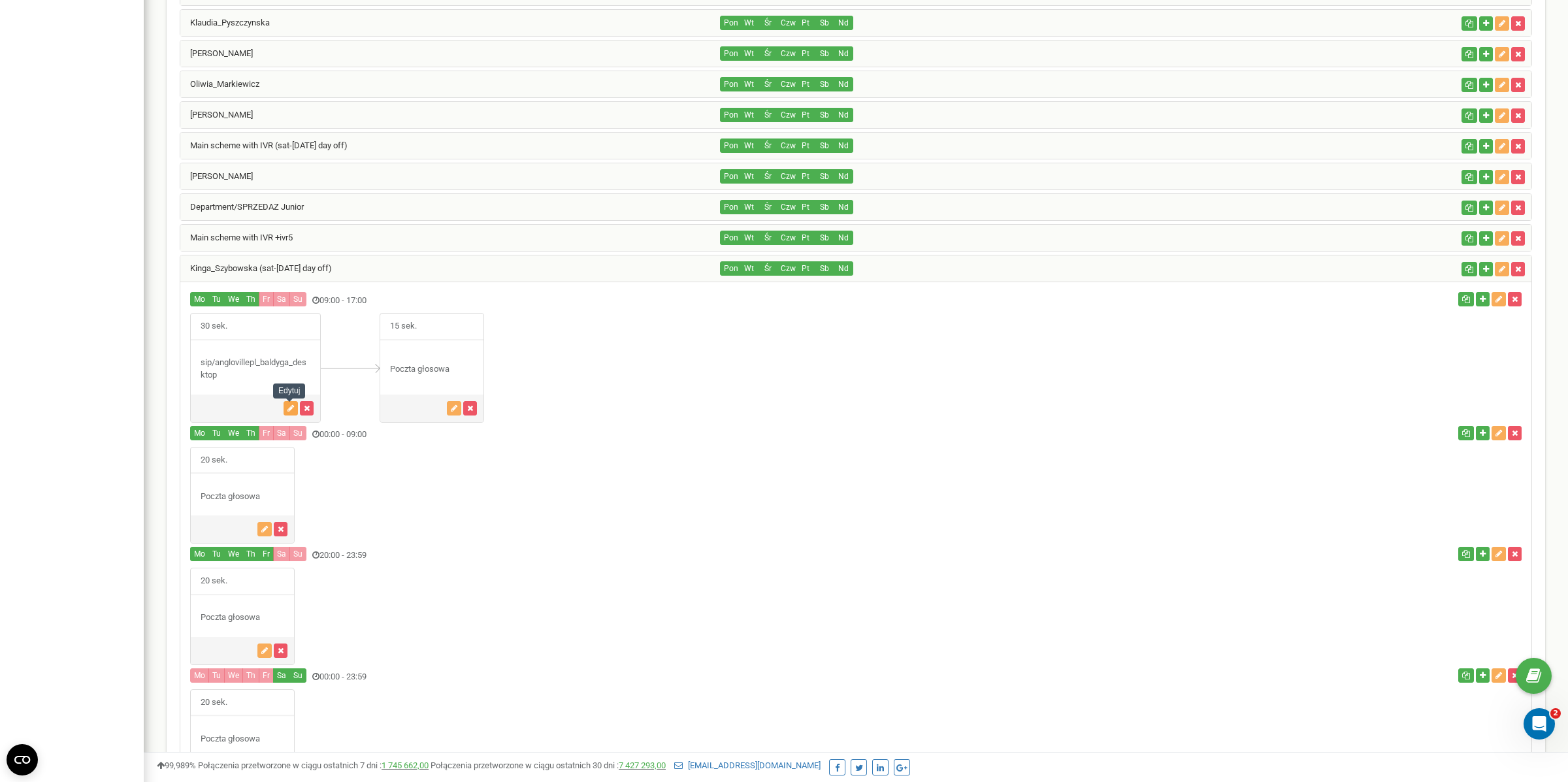
click at [289, 409] on icon "button" at bounding box center [291, 408] width 7 height 7
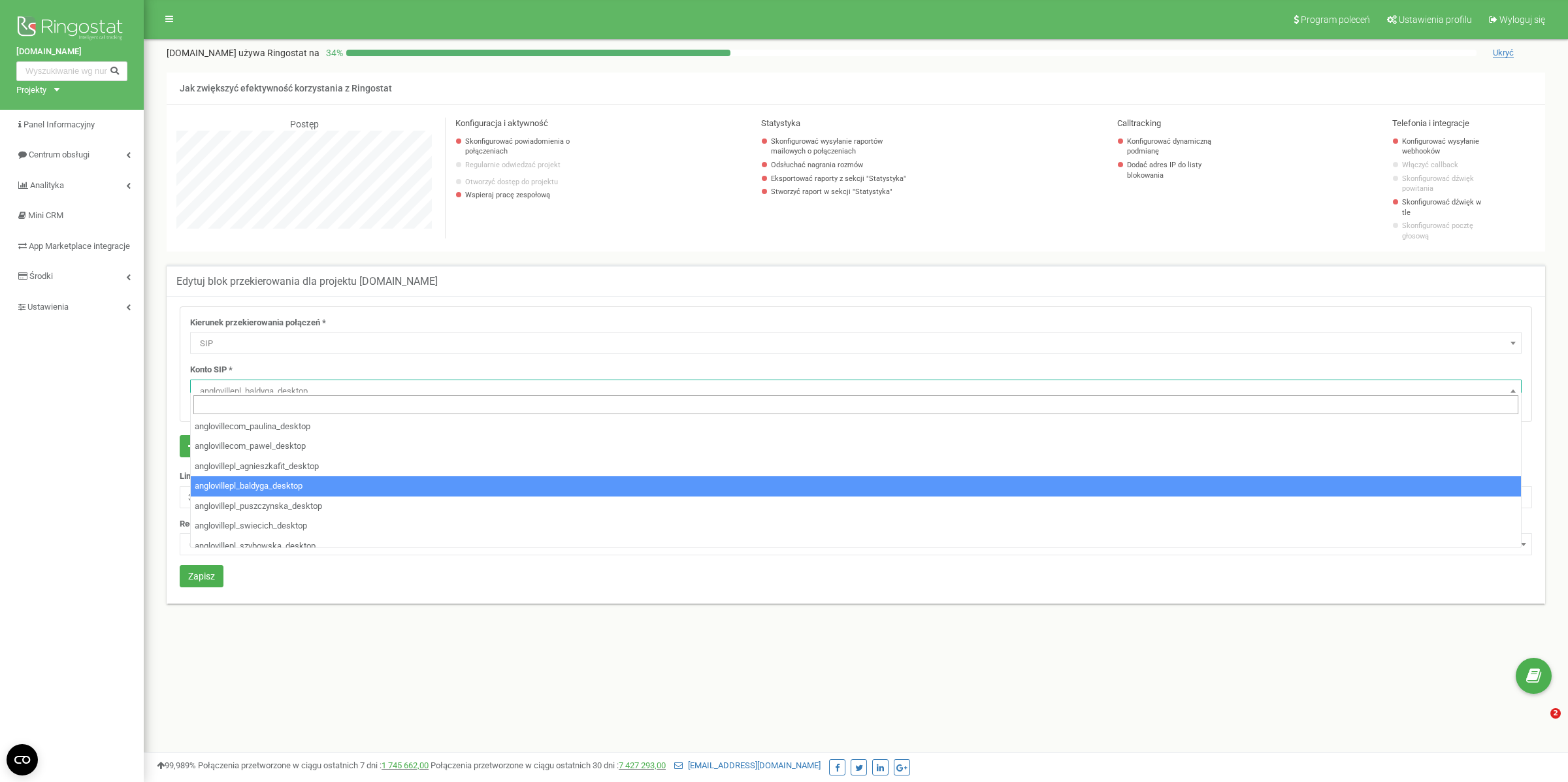
select select "SIP"
select select "anglovillepl_baldyga_desktop"
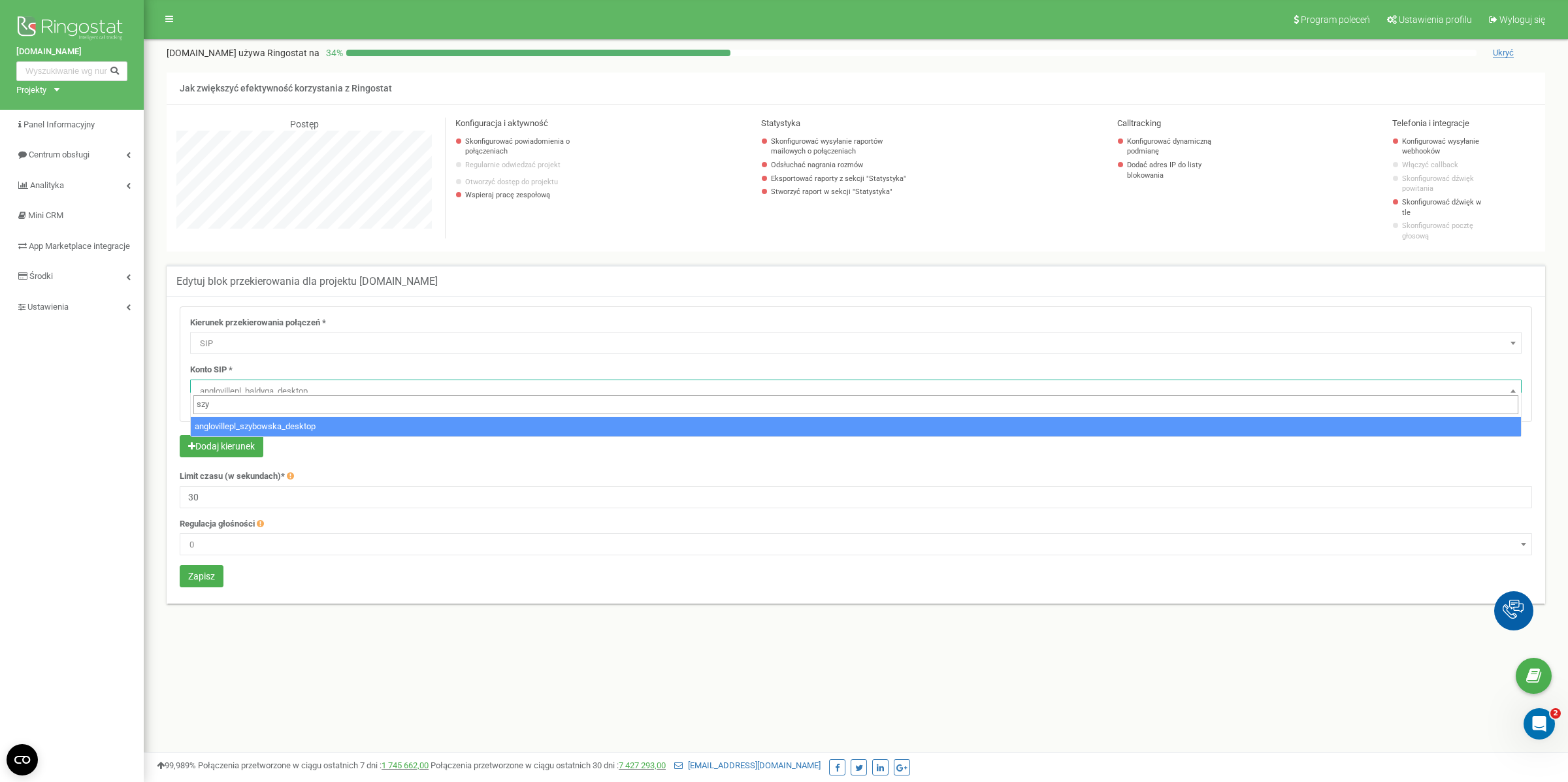
type input "szyb"
select select "anglovillepl_szybowska_desktop"
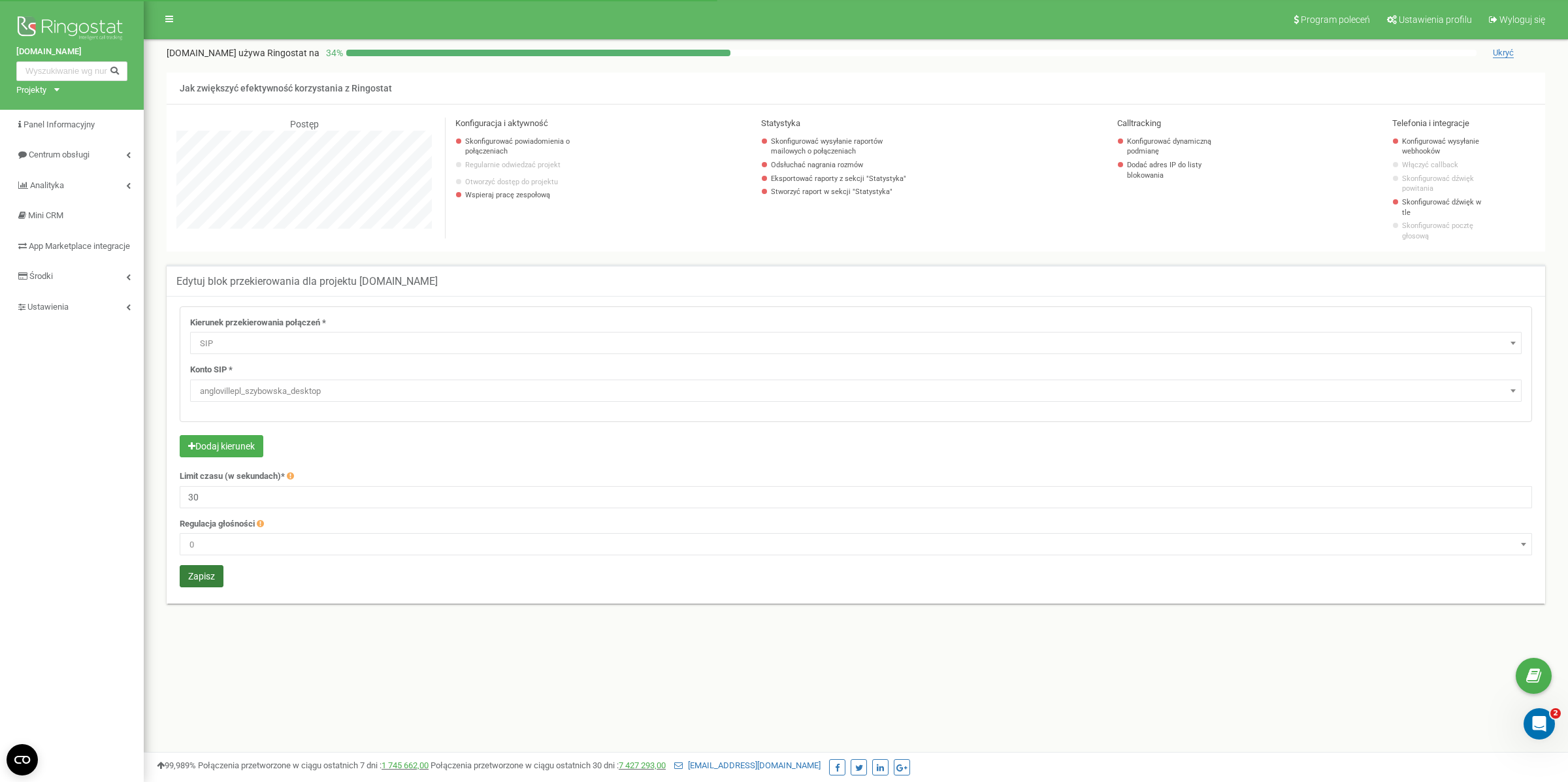
click at [201, 565] on button "Zapisz" at bounding box center [201, 576] width 44 height 22
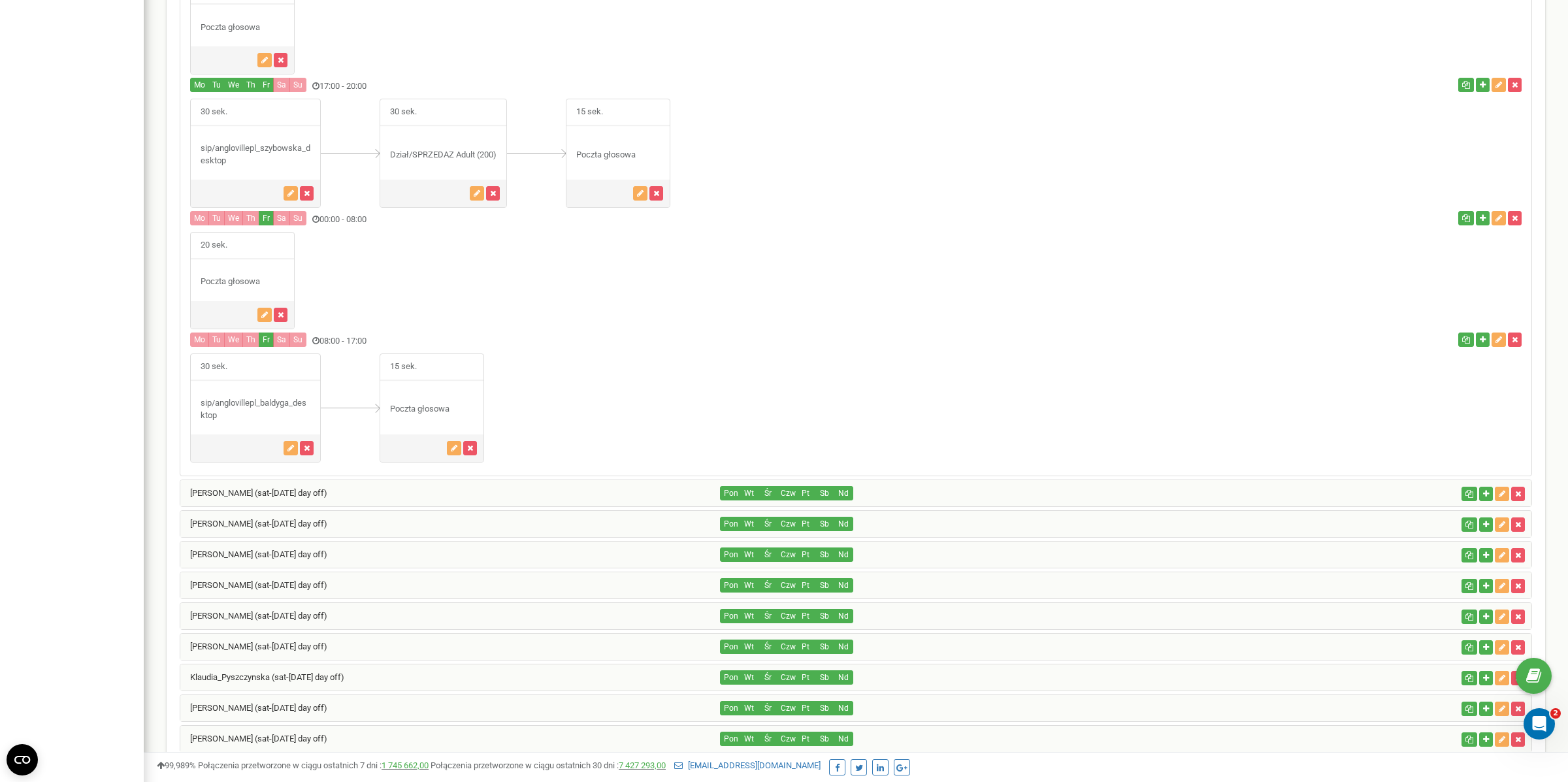
scroll to position [1892, 0]
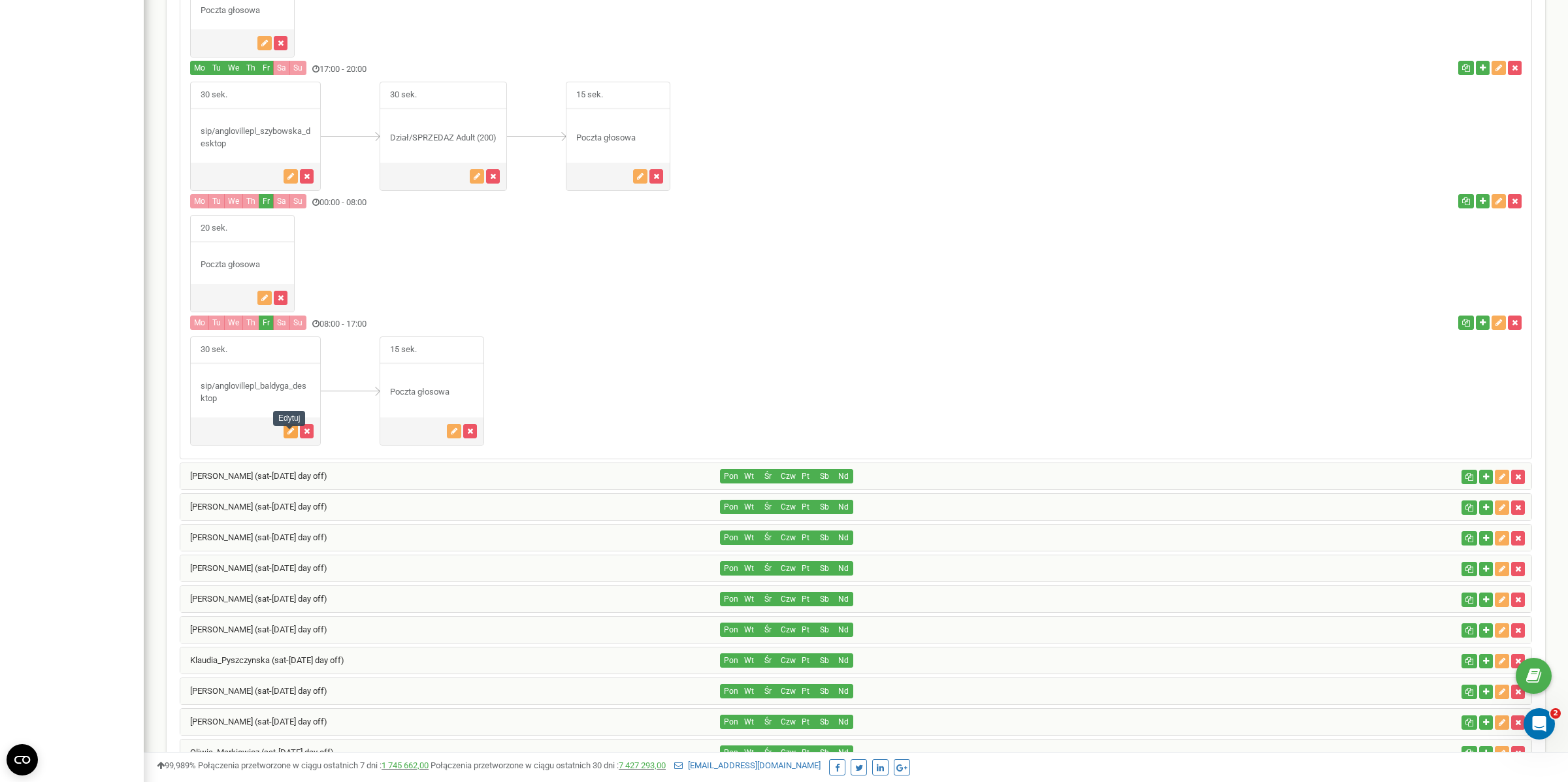
click at [288, 435] on icon "button" at bounding box center [291, 431] width 7 height 7
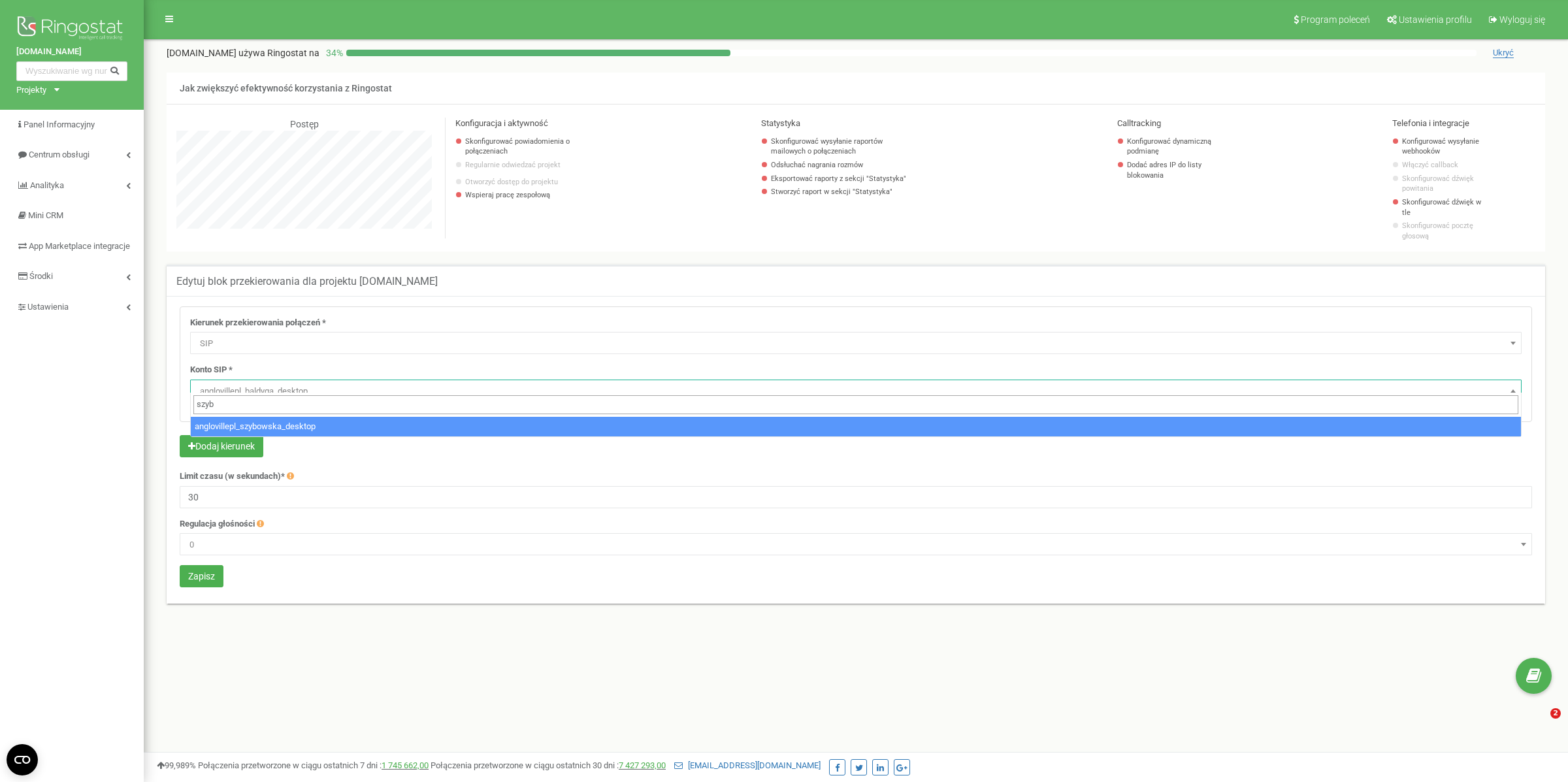
select select "SIP"
select select "anglovillepl_szybowska_desktop"
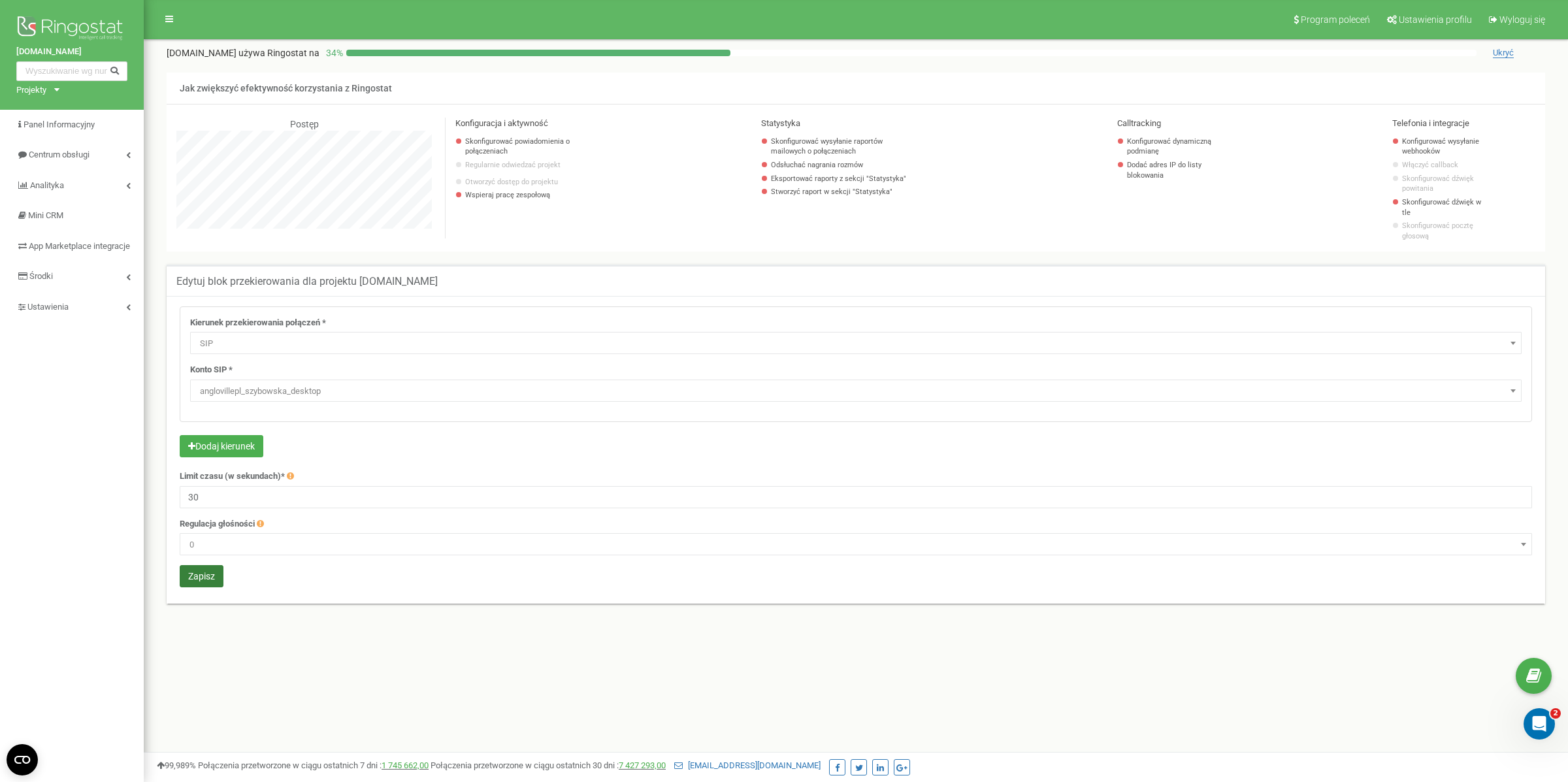
click at [198, 565] on button "Zapisz" at bounding box center [201, 576] width 44 height 22
click at [94, 185] on link "Analityka" at bounding box center [72, 185] width 144 height 31
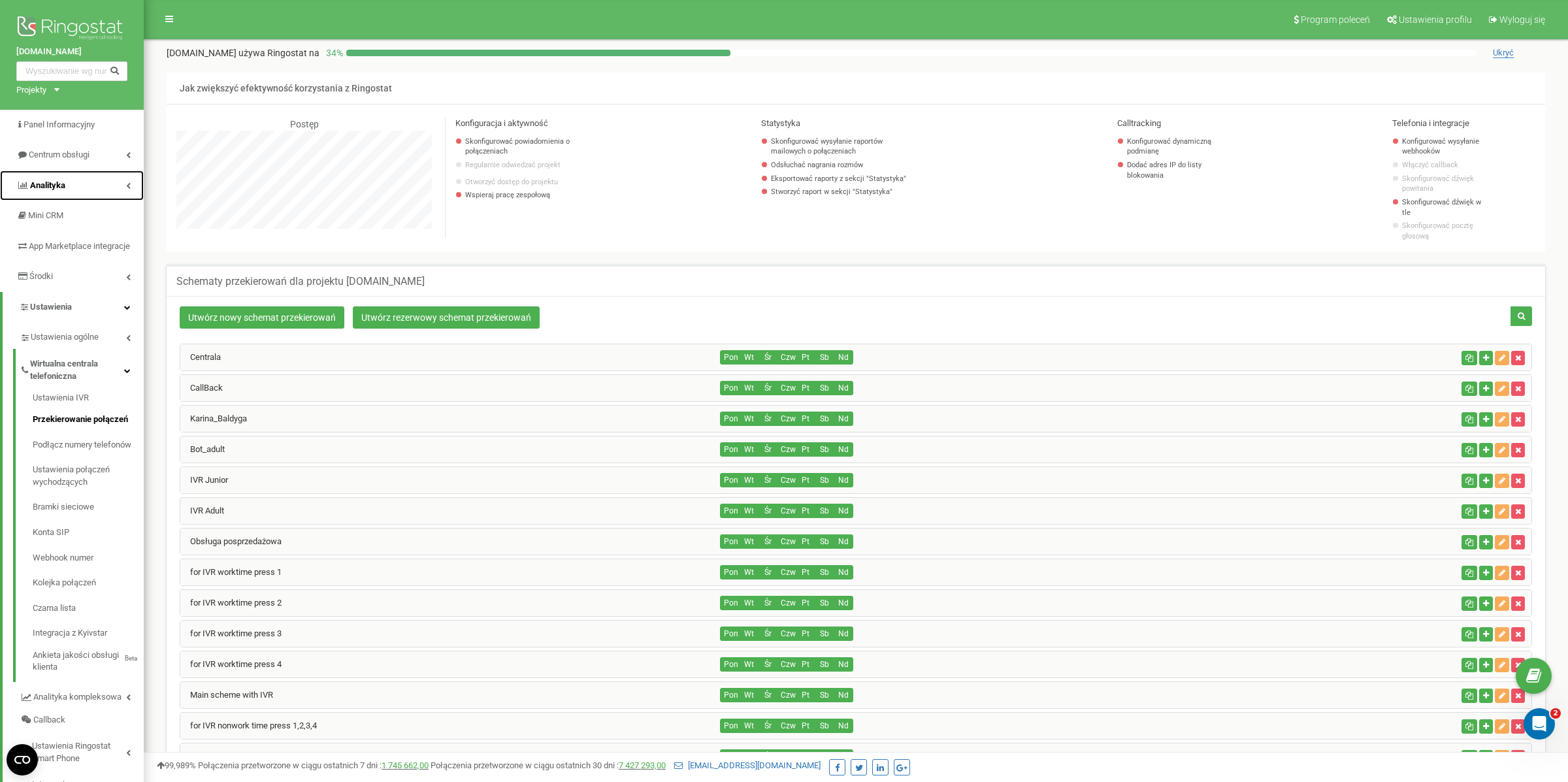
click at [83, 182] on link "Analityka" at bounding box center [72, 185] width 144 height 31
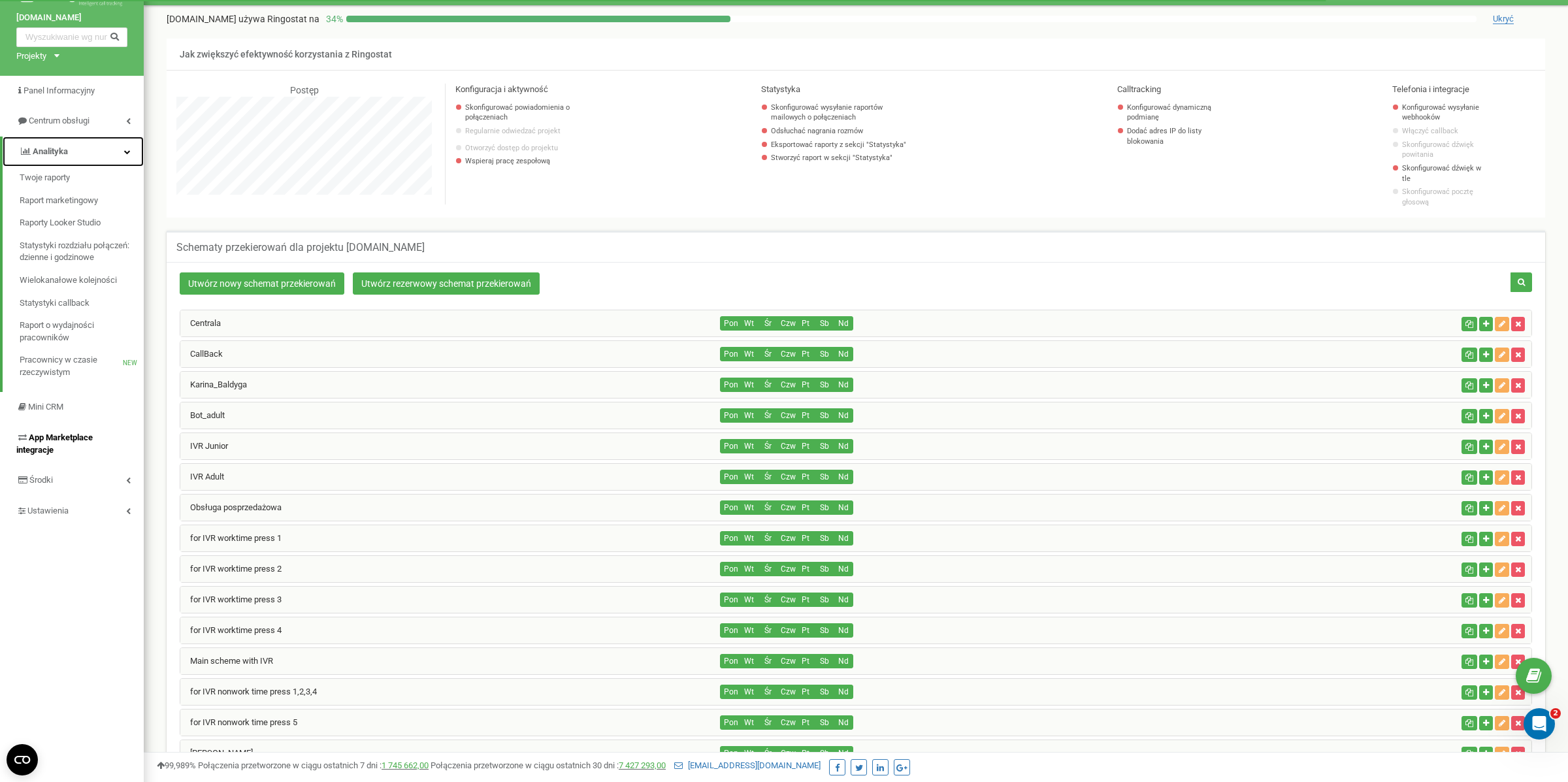
scroll to position [35, 0]
click at [42, 470] on link "Środki" at bounding box center [72, 468] width 144 height 31
click at [55, 246] on span "Środki" at bounding box center [44, 241] width 24 height 10
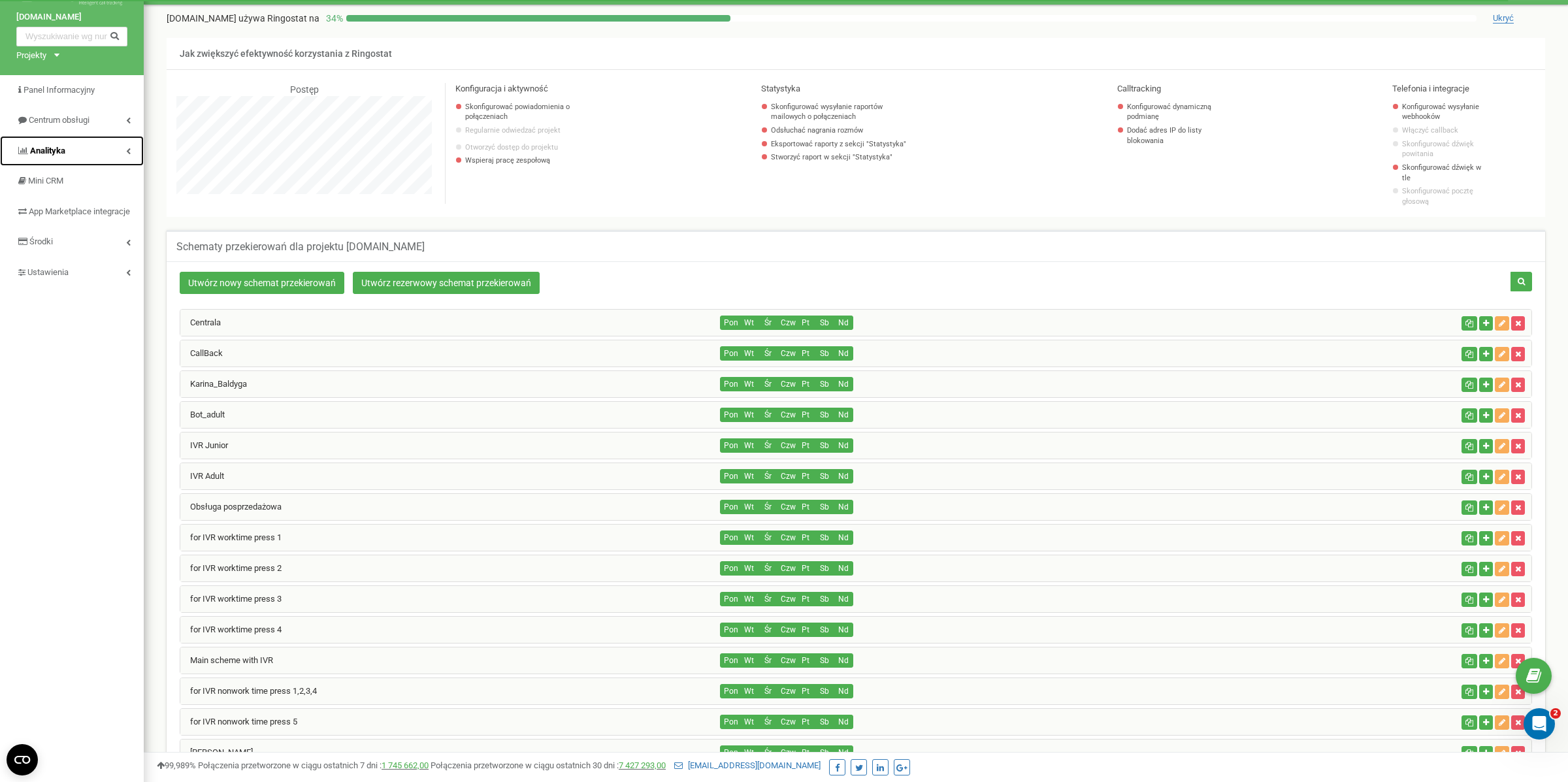
click at [74, 136] on link "Analityka" at bounding box center [72, 150] width 144 height 31
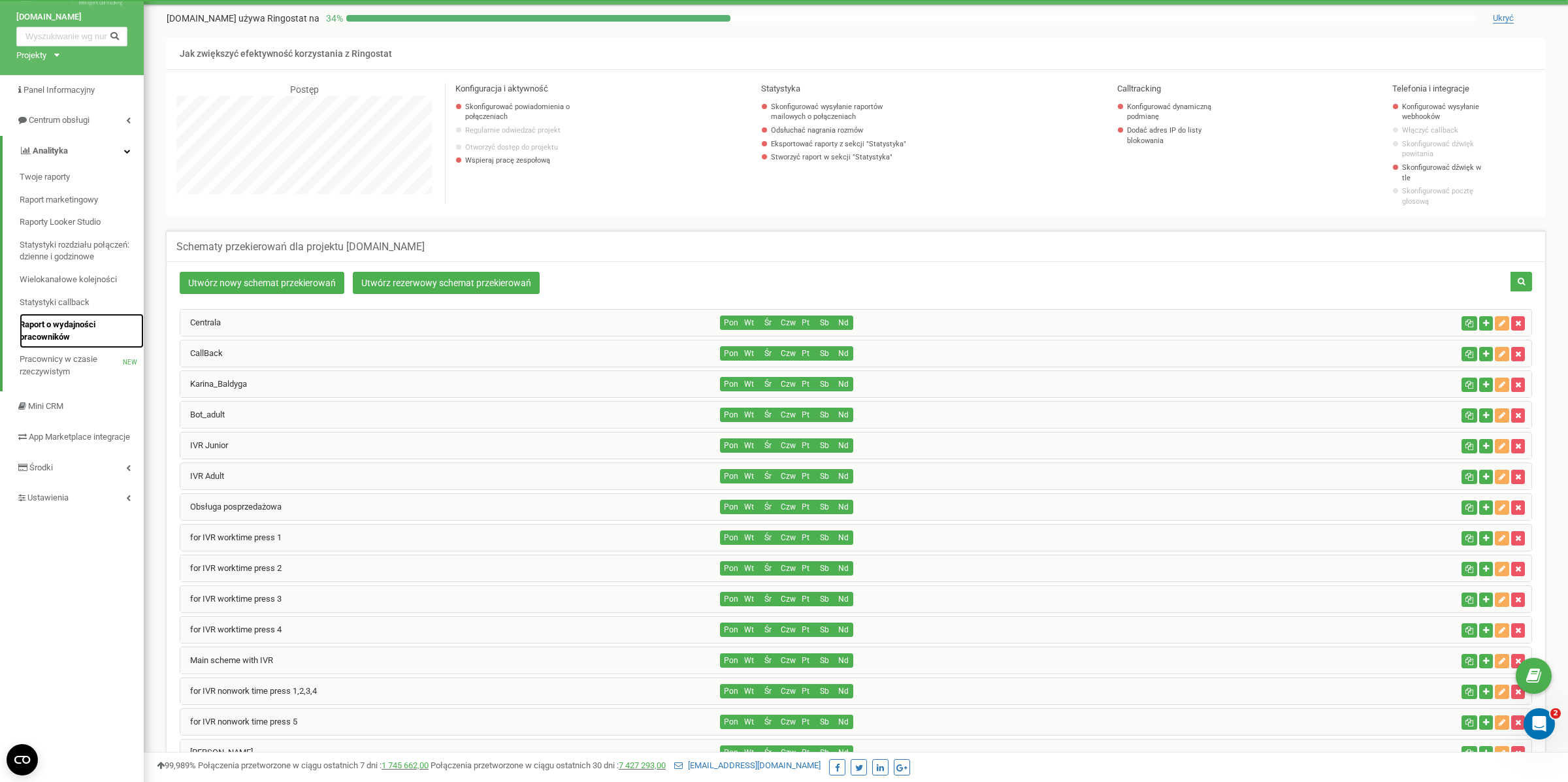
click at [64, 332] on span "Raport o wydajności pracowników" at bounding box center [79, 331] width 117 height 24
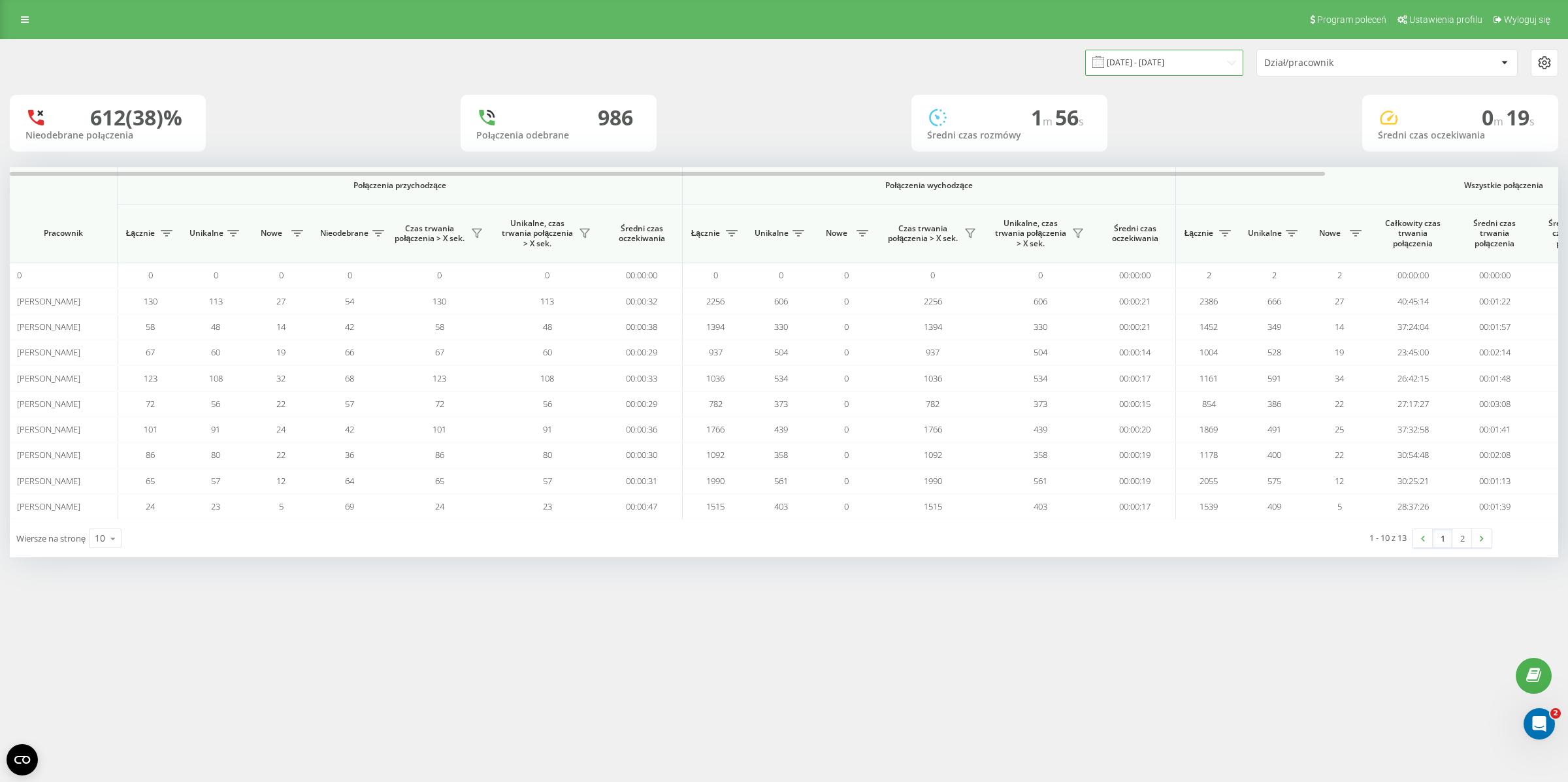
click at [1155, 69] on input "23.08.2025 - 23.09.2025" at bounding box center [1164, 62] width 158 height 26
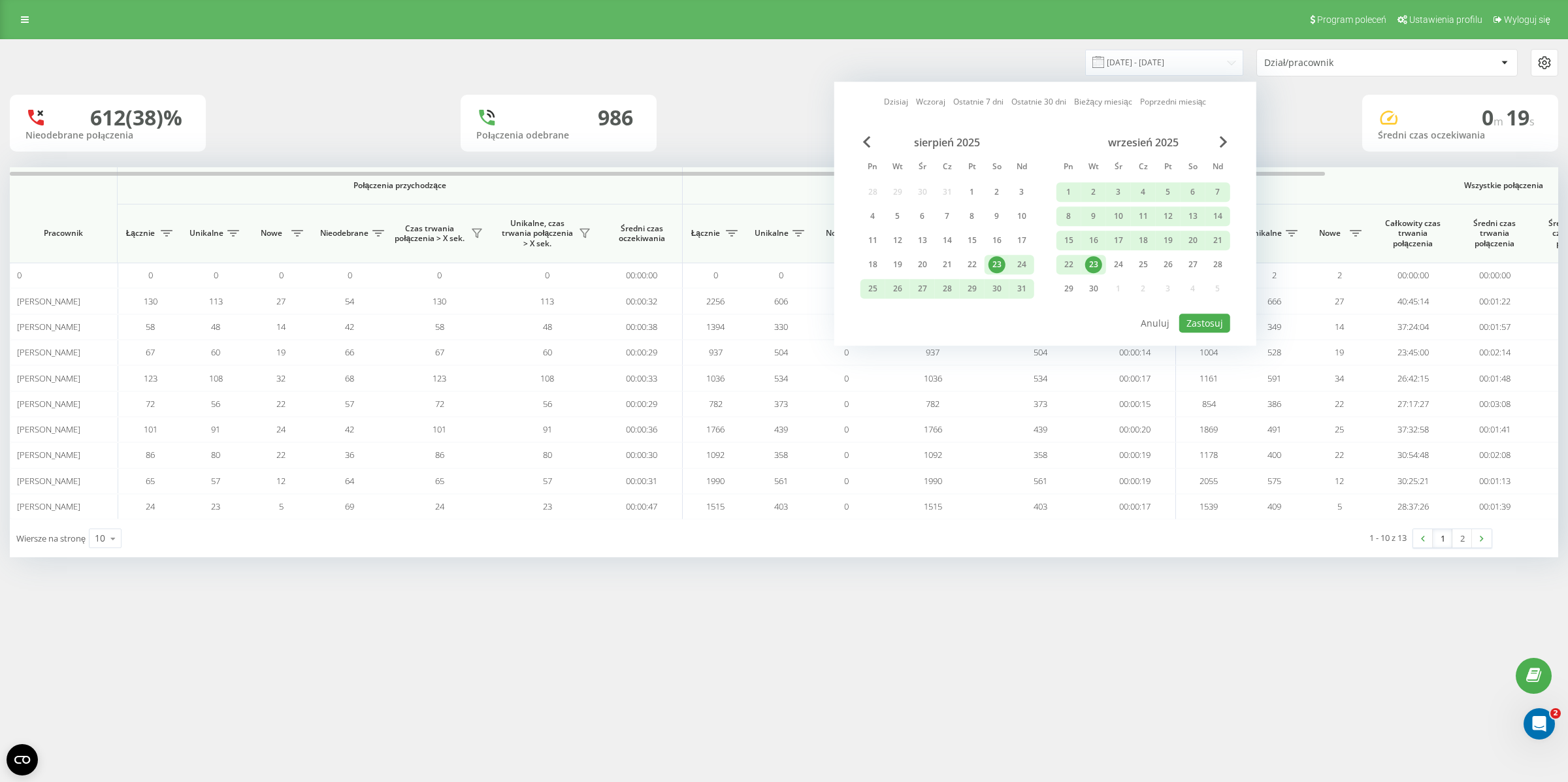
click at [900, 98] on link "Dzisiaj" at bounding box center [895, 102] width 24 height 12
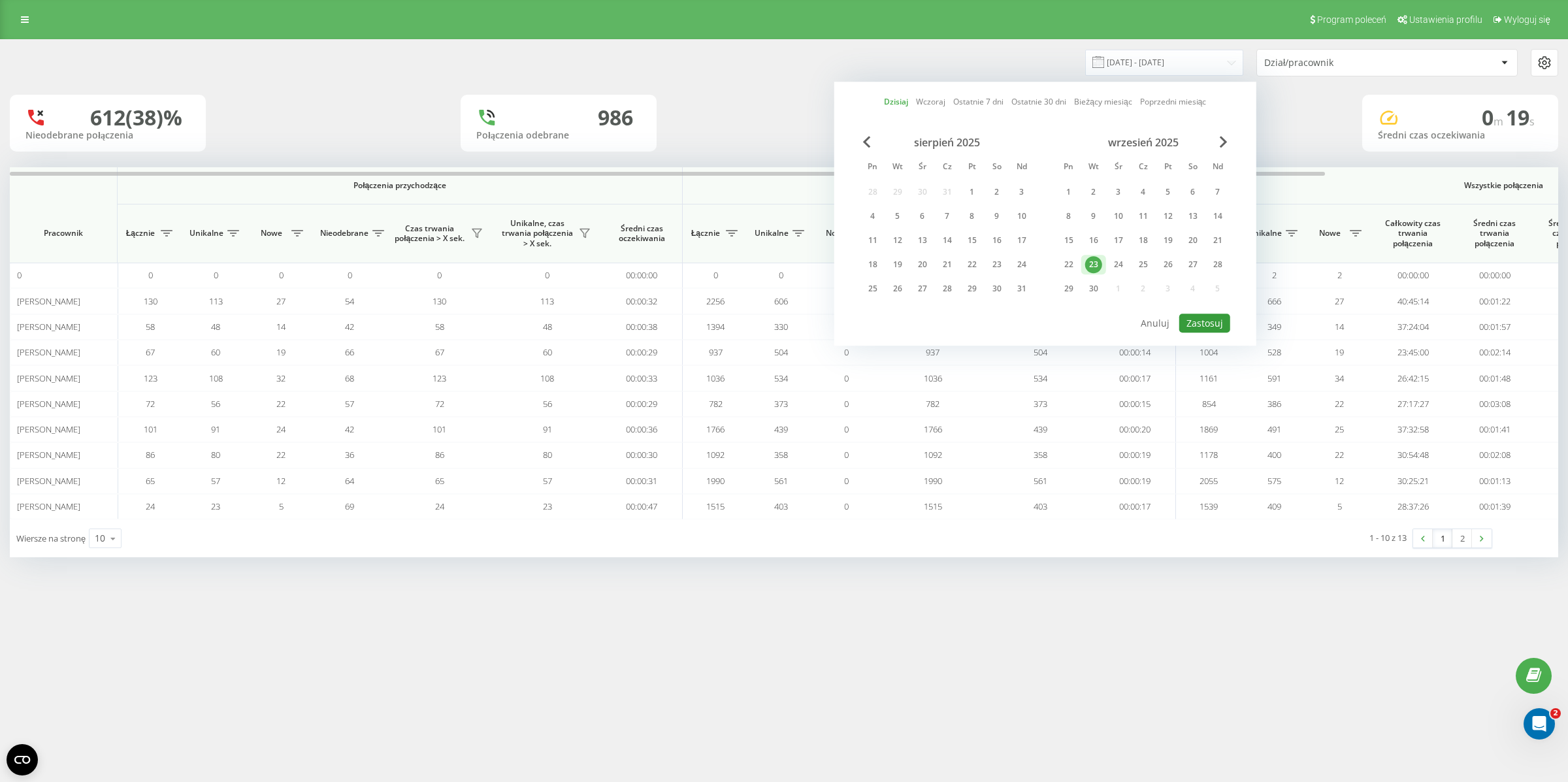
click at [1186, 326] on button "Zastosuj" at bounding box center [1205, 322] width 51 height 19
type input "[DATE] - [DATE]"
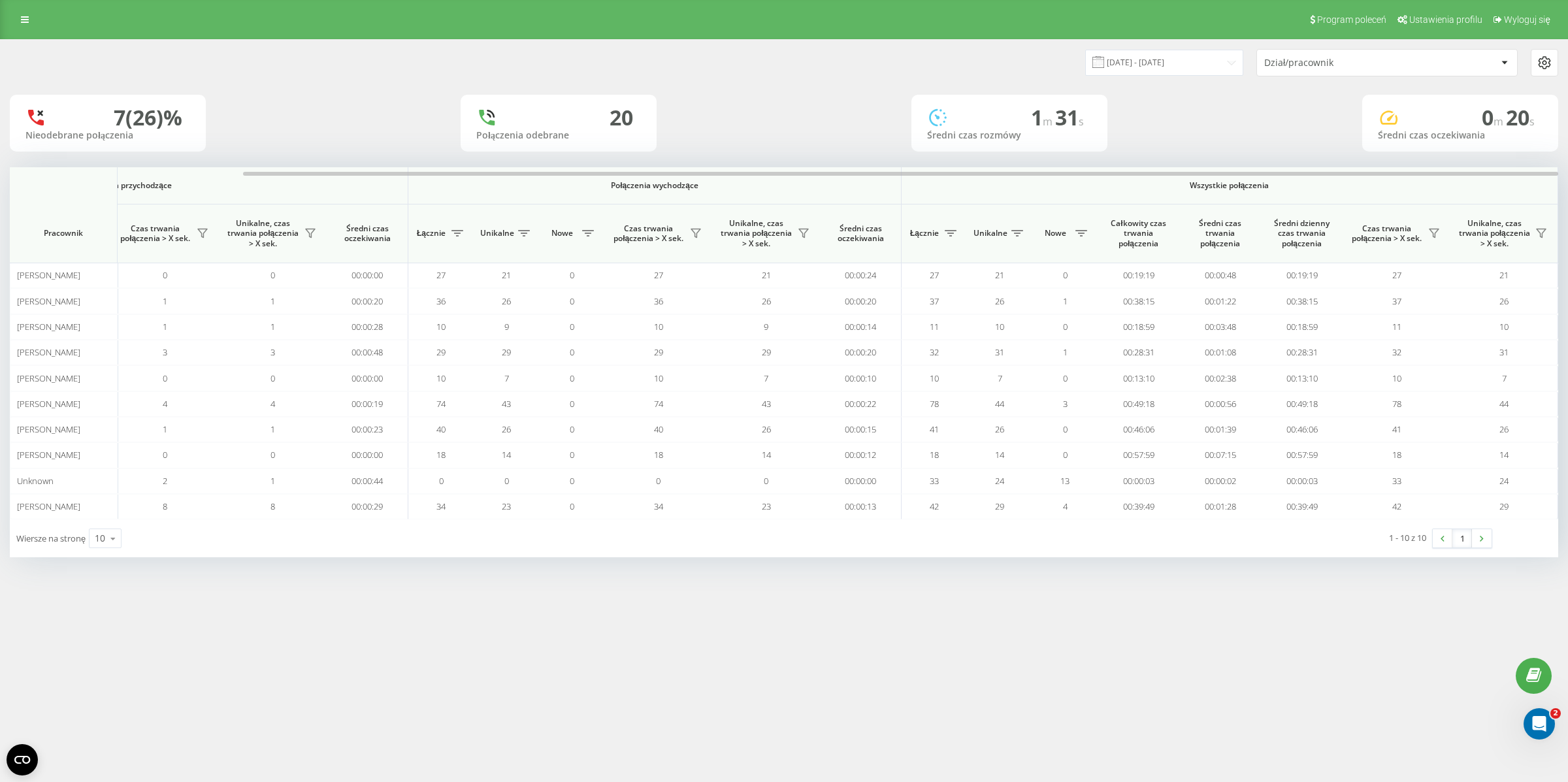
scroll to position [0, 274]
